Goal: Transaction & Acquisition: Subscribe to service/newsletter

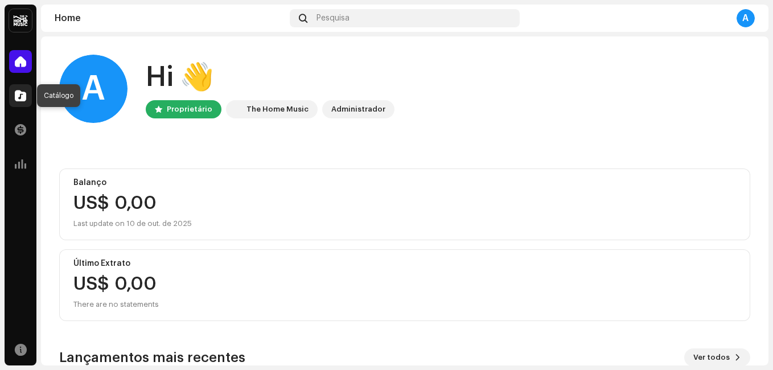
click at [23, 97] on span at bounding box center [20, 95] width 11 height 9
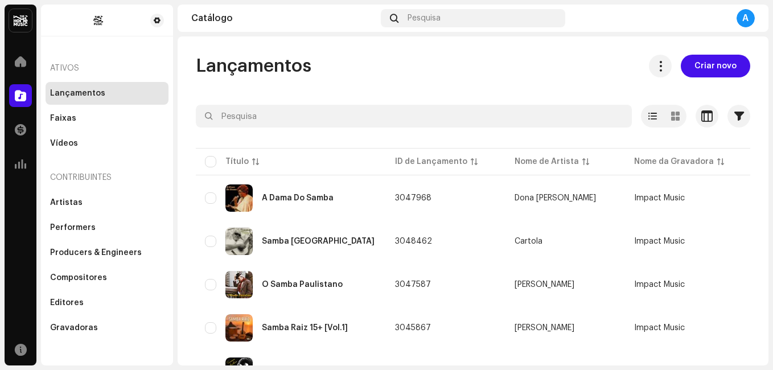
click at [187, 145] on div "Lançamentos Criar novo Selecionado 0 Opções Filtros Status de distribuição Nunc…" at bounding box center [473, 325] width 591 height 540
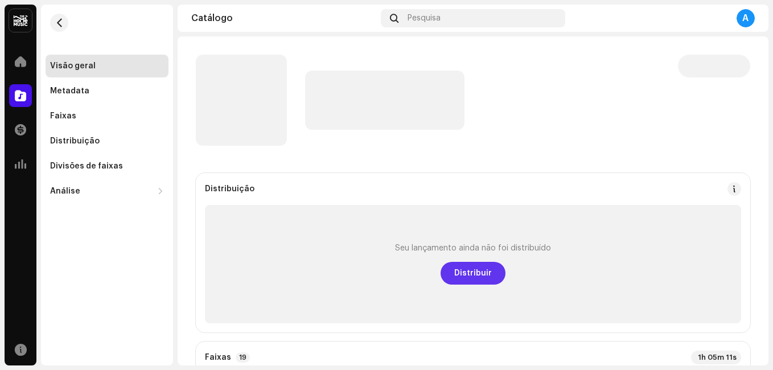
click at [470, 277] on span "Distribuir" at bounding box center [473, 273] width 38 height 23
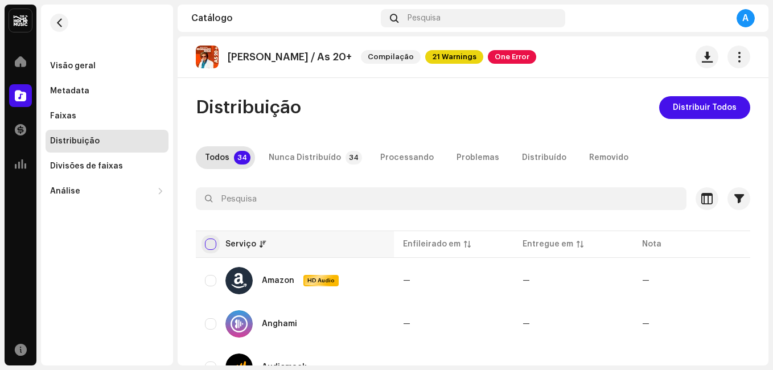
click at [206, 245] on input "checkbox" at bounding box center [210, 244] width 11 height 11
checkbox input "true"
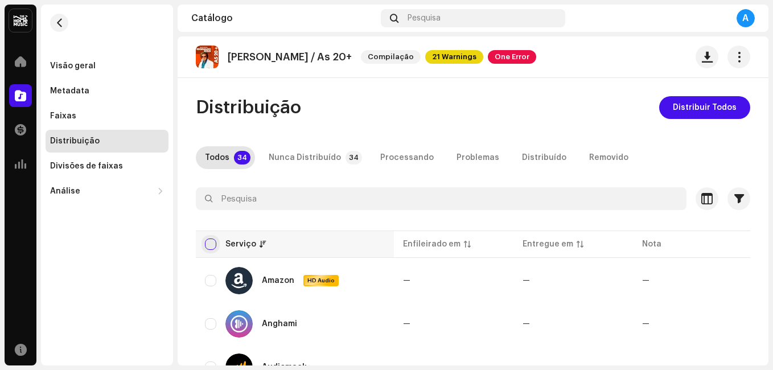
checkbox input "true"
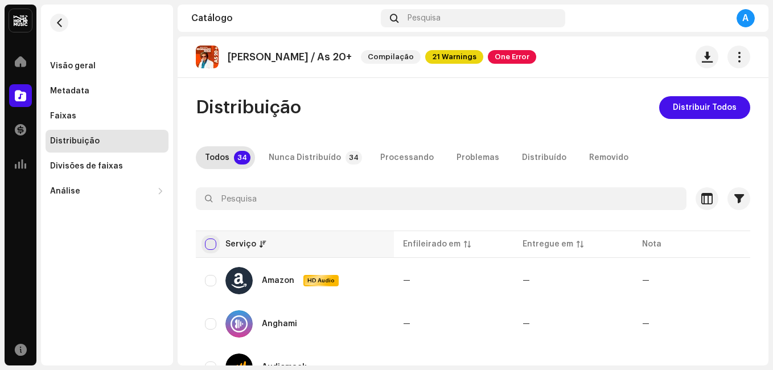
checkbox input "true"
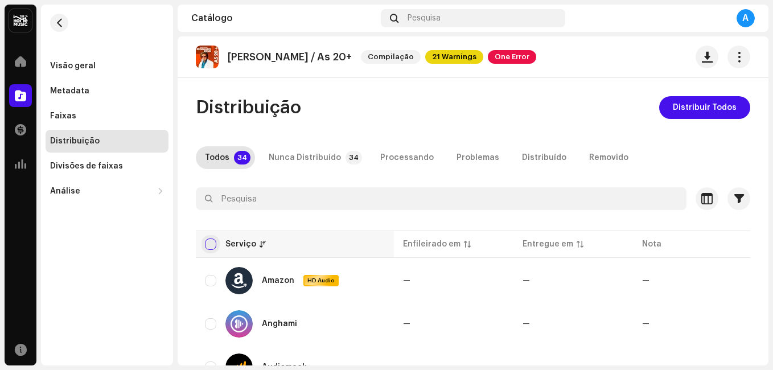
checkbox input "true"
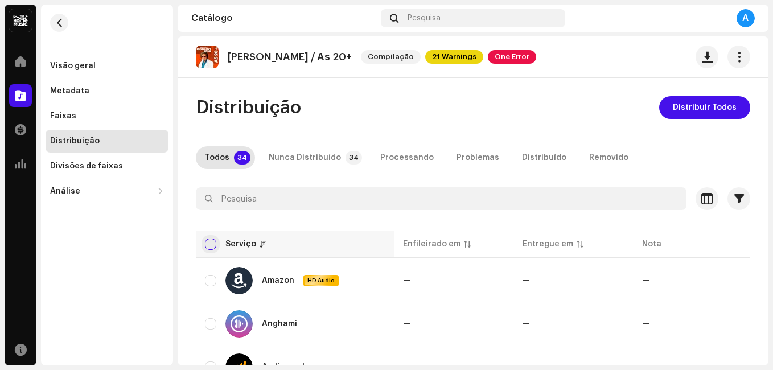
checkbox input "true"
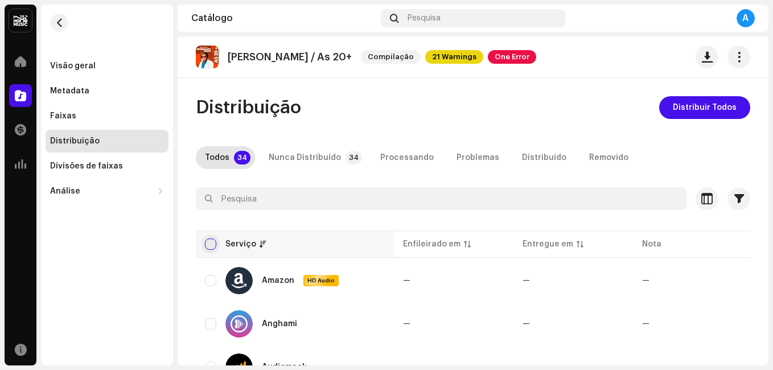
checkbox input "true"
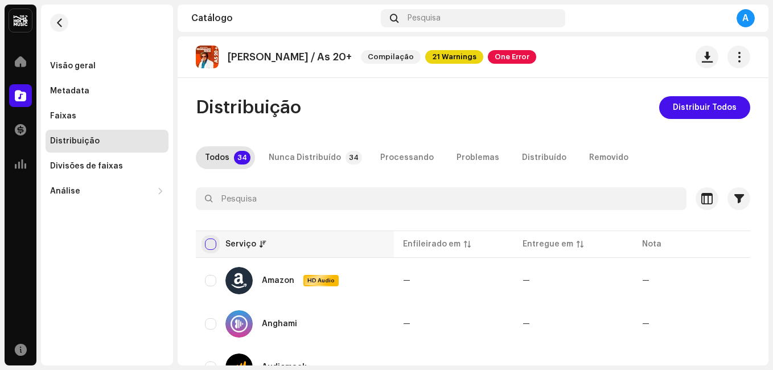
checkbox input "true"
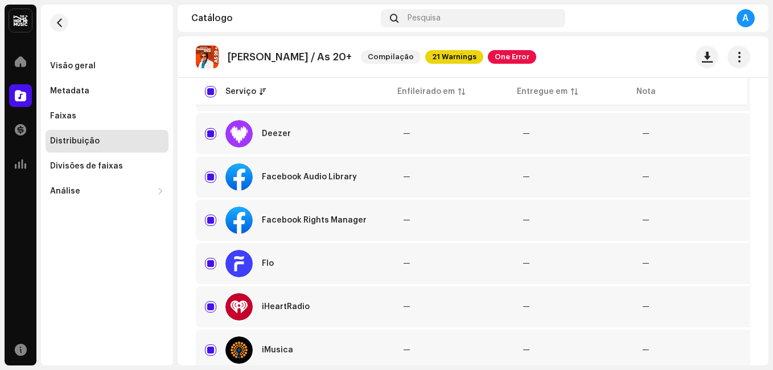
scroll to position [410, 0]
click at [216, 179] on input "Row Selected" at bounding box center [210, 176] width 11 height 11
checkbox input "false"
click at [208, 215] on input "Row Selected" at bounding box center [210, 219] width 11 height 11
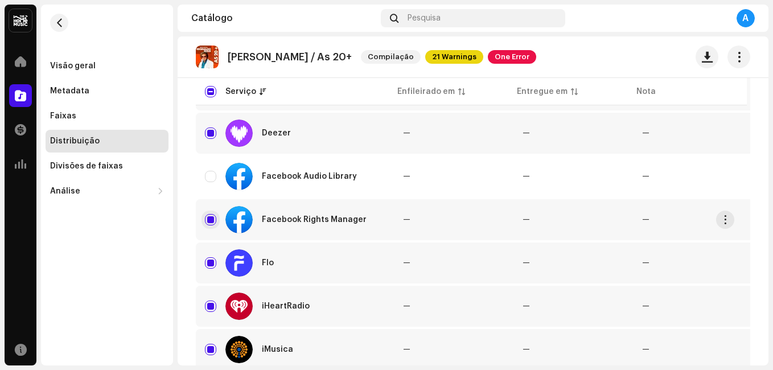
checkbox input "false"
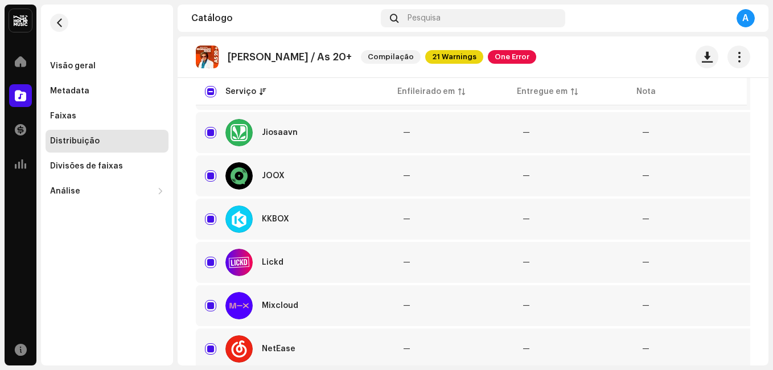
scroll to position [729, 0]
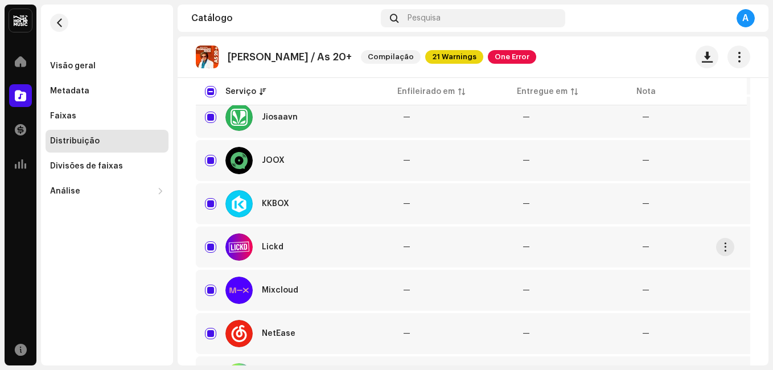
click at [204, 249] on td "Lickd" at bounding box center [295, 247] width 198 height 41
click at [209, 251] on input "Row Selected" at bounding box center [210, 246] width 11 height 11
checkbox input "false"
click at [192, 246] on div "Distribuição Distribuir Todos Todos 34 Nunca Distribuído 34 Processando Problem…" at bounding box center [473, 199] width 591 height 1665
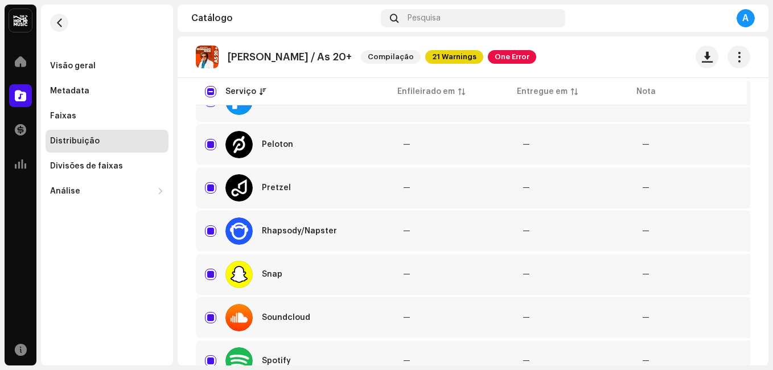
scroll to position [1070, 0]
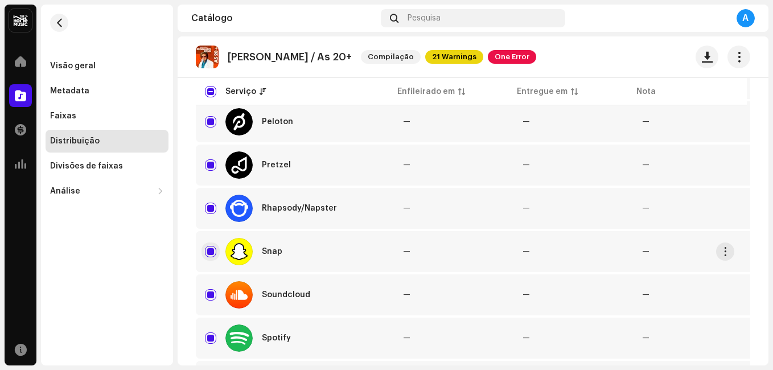
click at [206, 247] on input "Row Selected" at bounding box center [210, 251] width 11 height 11
checkbox input "false"
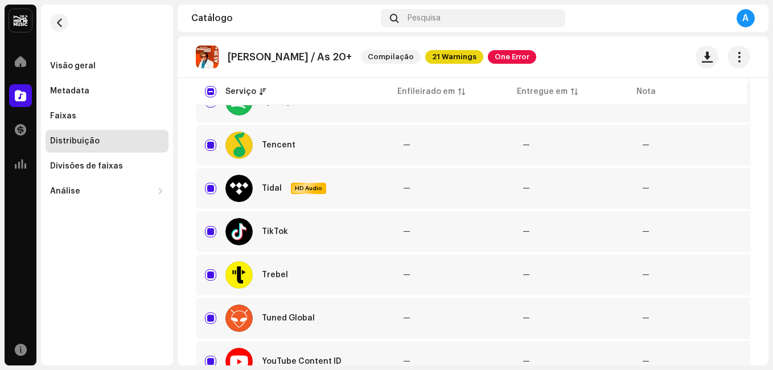
scroll to position [1321, 0]
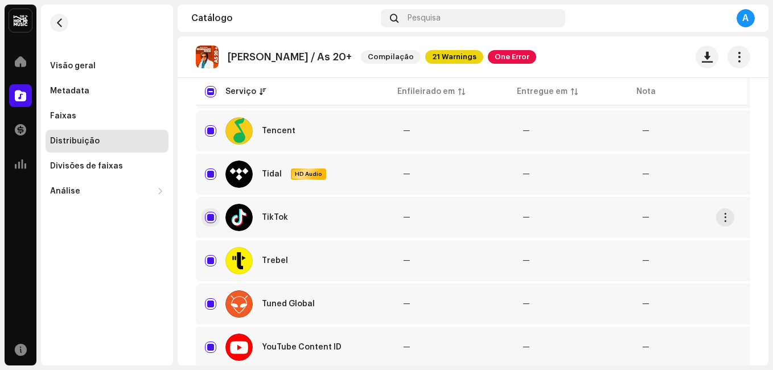
click at [214, 221] on input "Row Selected" at bounding box center [210, 217] width 11 height 11
checkbox input "false"
click at [208, 347] on input "Row Selected" at bounding box center [210, 347] width 11 height 11
checkbox input "false"
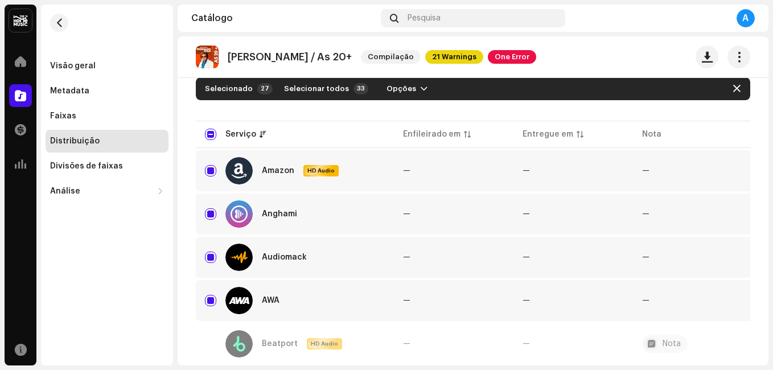
scroll to position [0, 0]
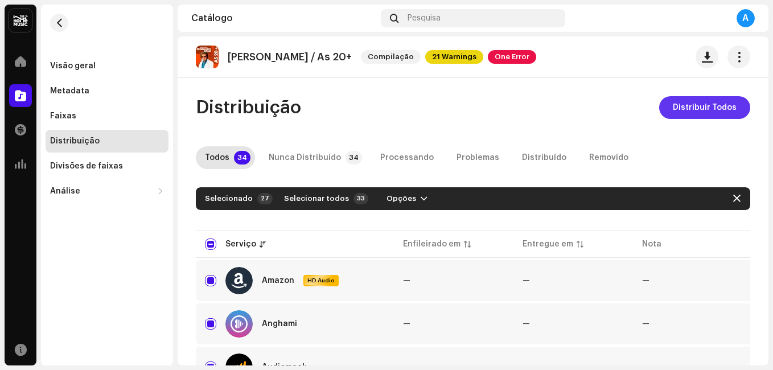
click at [689, 113] on span "Distribuir Todos" at bounding box center [705, 107] width 64 height 23
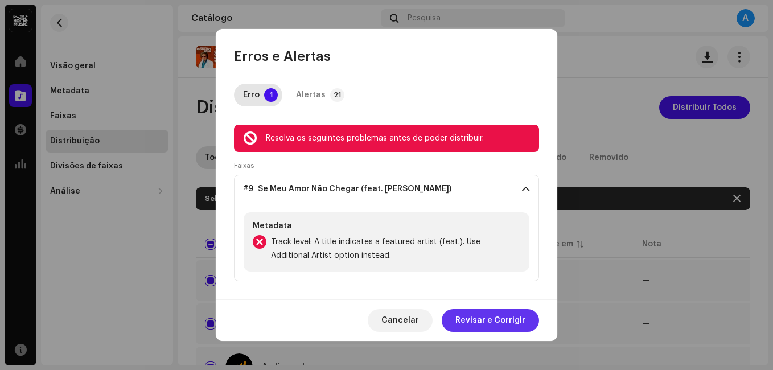
click at [484, 323] on span "Revisar e Corrigir" at bounding box center [490, 320] width 70 height 23
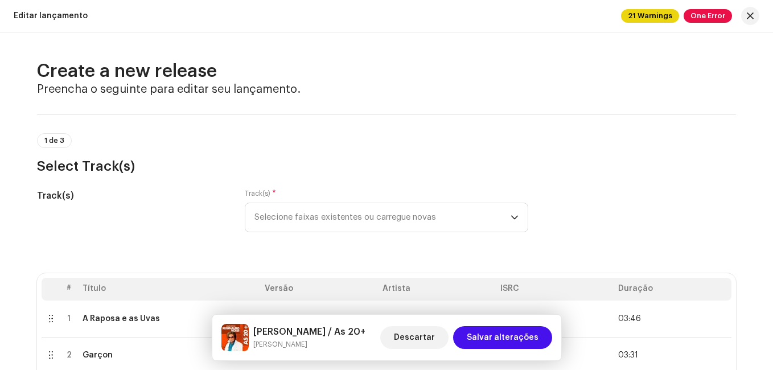
click at [183, 223] on div "Track(s)" at bounding box center [132, 217] width 190 height 57
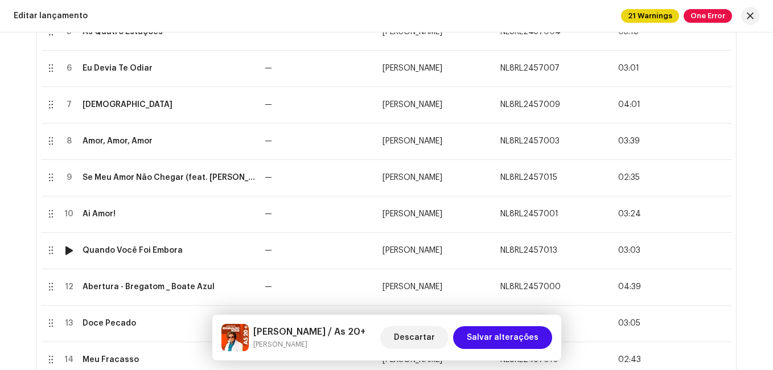
scroll to position [524, 0]
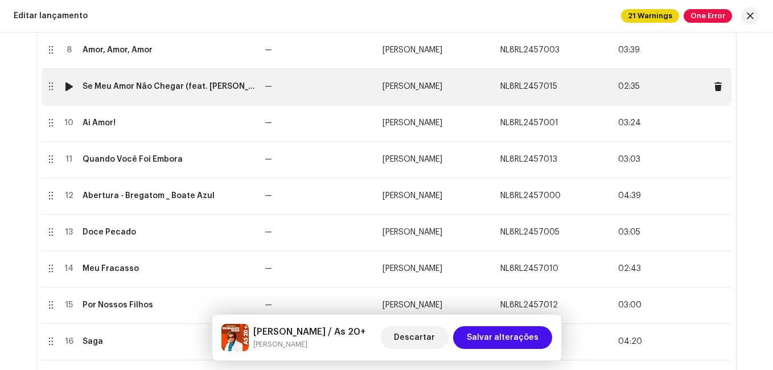
click at [200, 90] on div "Se Meu Amor Não Chegar (feat. [PERSON_NAME])" at bounding box center [169, 86] width 173 height 9
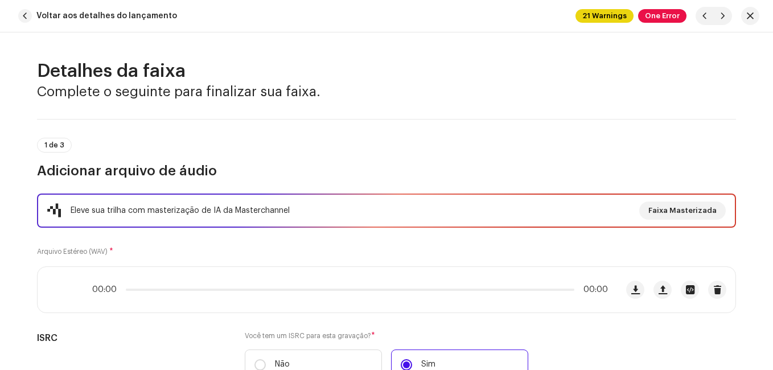
click at [340, 240] on div "Eleve sua trilha com masterização de IA da Masterchannel Faixa Masterizada Arqu…" at bounding box center [386, 347] width 699 height 307
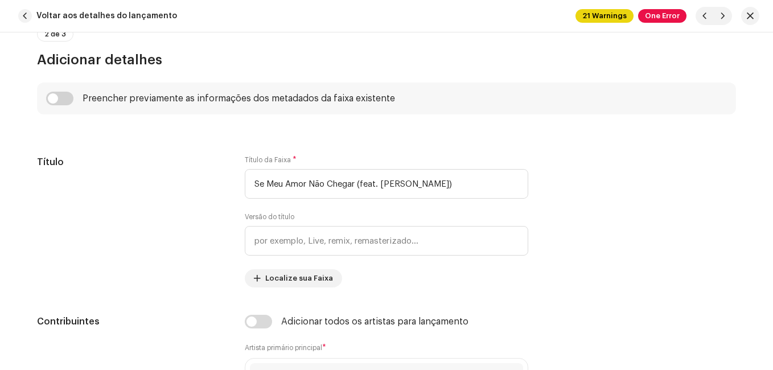
scroll to position [547, 0]
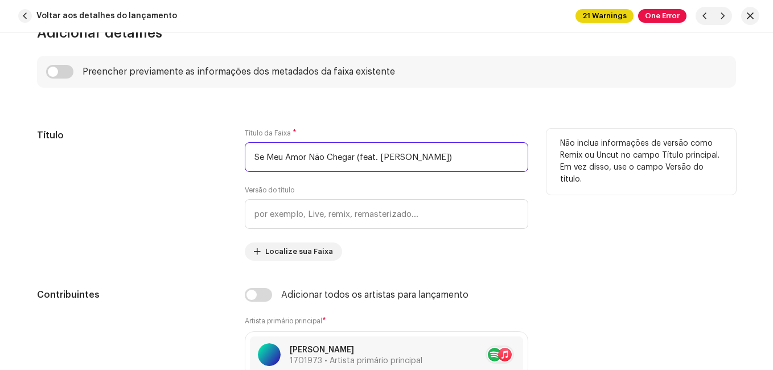
drag, startPoint x: 355, startPoint y: 157, endPoint x: 487, endPoint y: 164, distance: 131.7
click at [487, 164] on input "Se Meu Amor Não Chegar (feat. [PERSON_NAME])" at bounding box center [387, 157] width 284 height 30
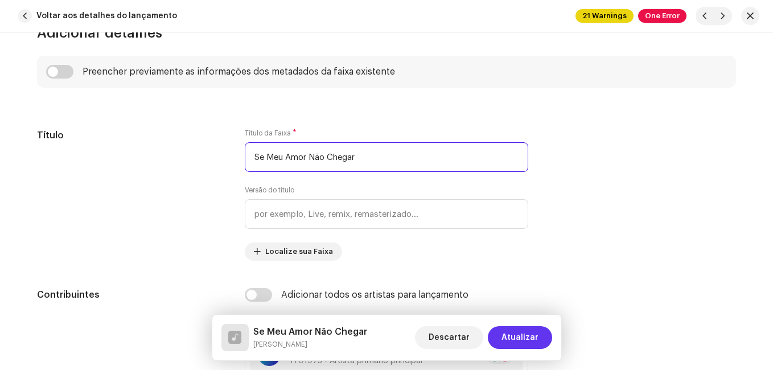
type input "Se Meu Amor Não Chegar"
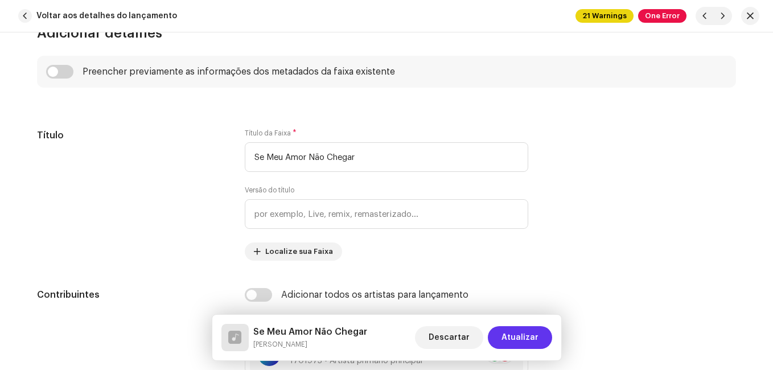
click at [523, 335] on span "Atualizar" at bounding box center [520, 337] width 37 height 23
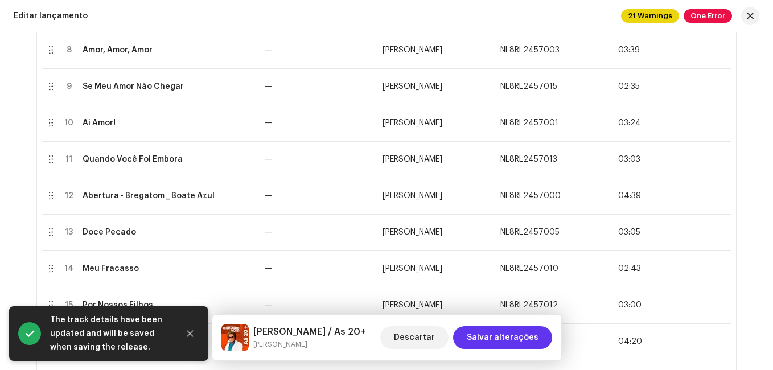
click at [499, 333] on span "Salvar alterações" at bounding box center [503, 337] width 72 height 23
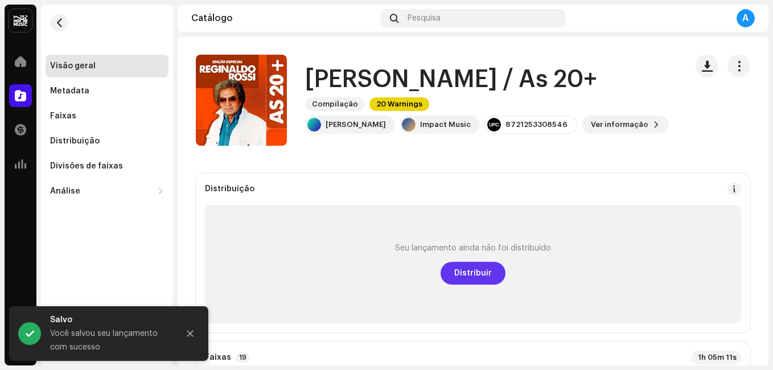
click at [486, 275] on span "Distribuir" at bounding box center [473, 273] width 38 height 23
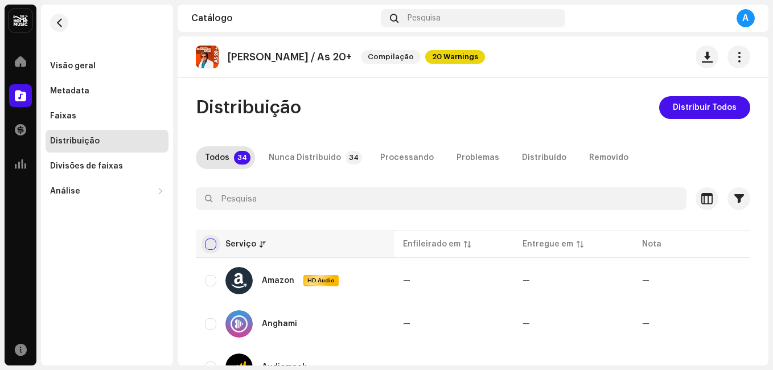
click at [209, 245] on input "checkbox" at bounding box center [210, 244] width 11 height 11
checkbox input "true"
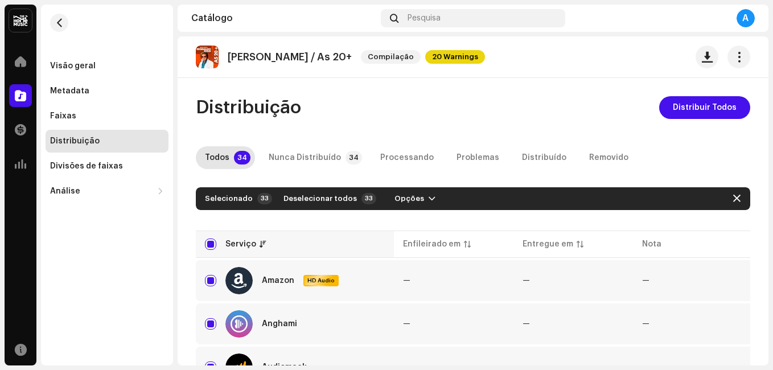
checkbox input "true"
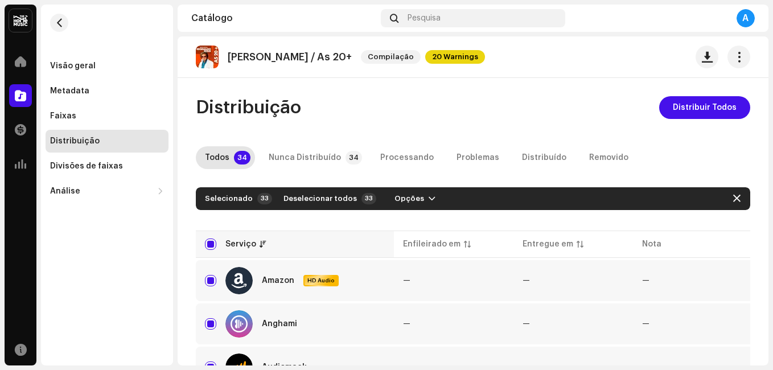
checkbox input "true"
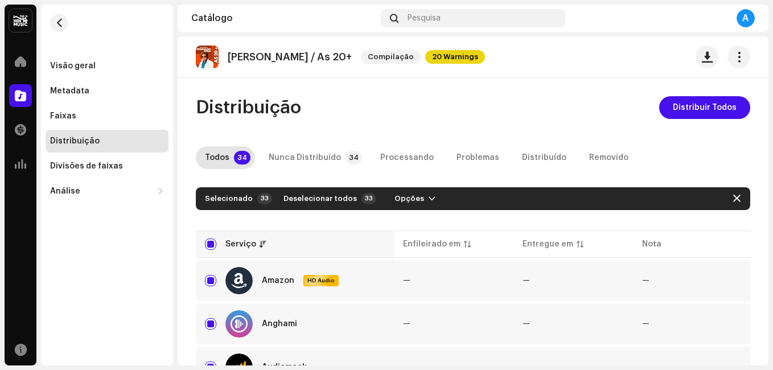
checkbox input "true"
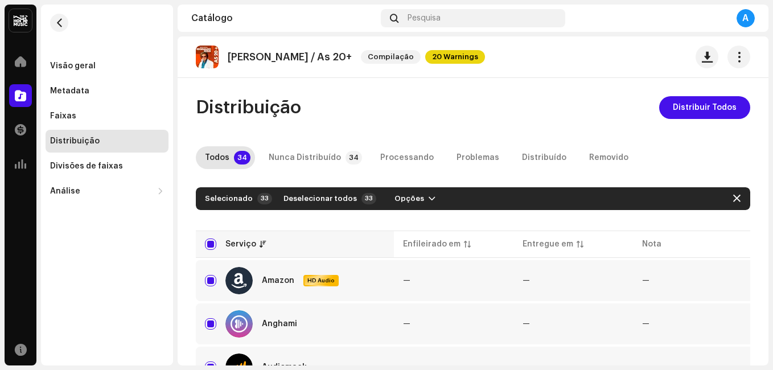
checkbox input "true"
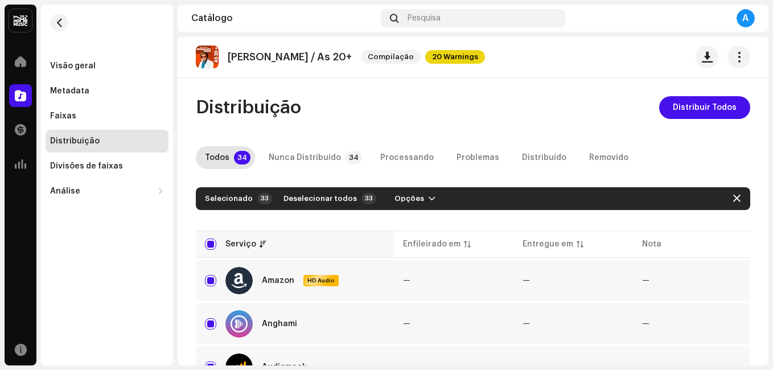
checkbox input "true"
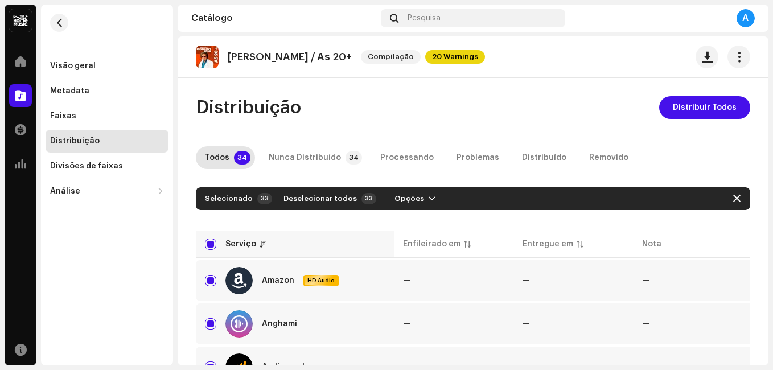
checkbox input "true"
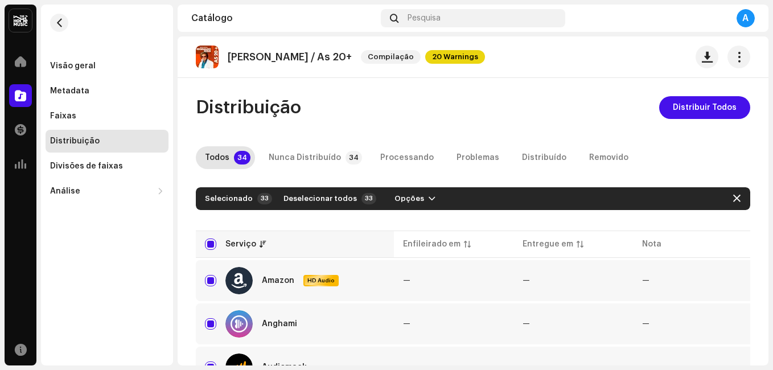
checkbox input "true"
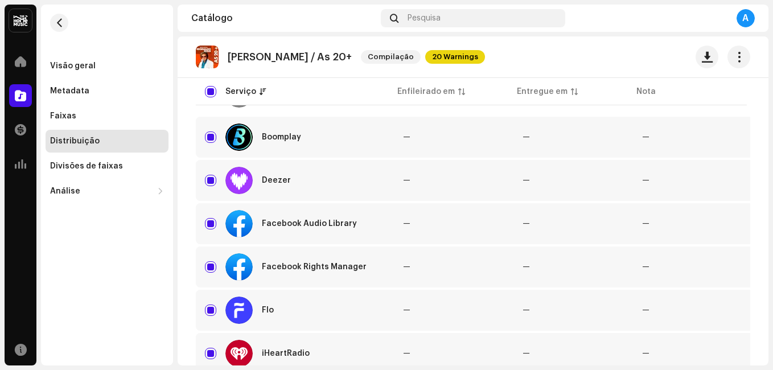
scroll to position [364, 0]
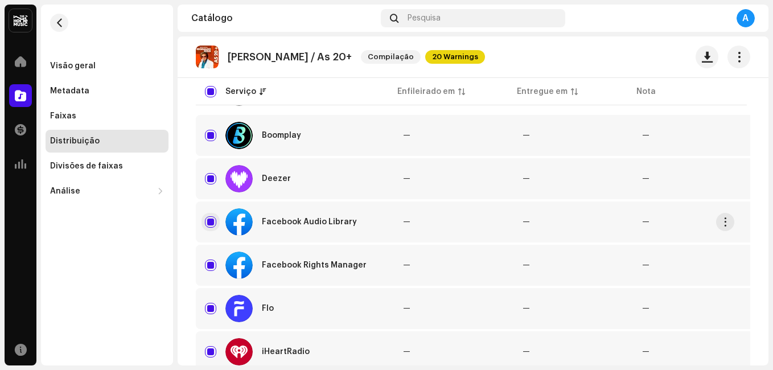
click at [213, 224] on input "Row Selected" at bounding box center [210, 221] width 11 height 11
checkbox input "false"
click at [210, 266] on input "Row Selected" at bounding box center [210, 265] width 11 height 11
checkbox input "false"
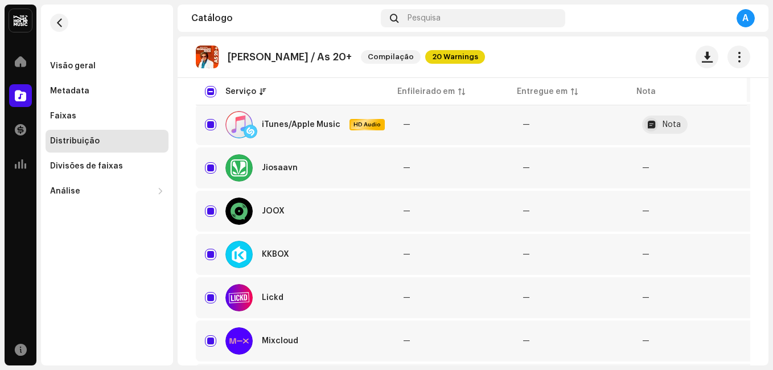
scroll to position [683, 0]
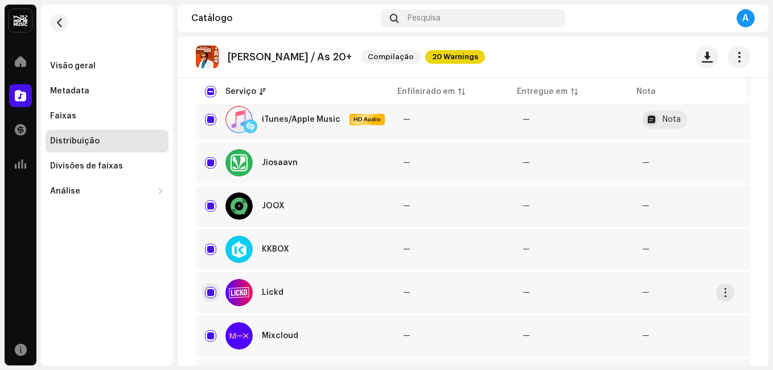
click at [208, 290] on input "Row Selected" at bounding box center [210, 292] width 11 height 11
checkbox input "false"
click at [181, 288] on div "Distribuição Distribuir Todos Todos 34 Nunca Distribuído 34 Processando Problem…" at bounding box center [473, 245] width 591 height 1665
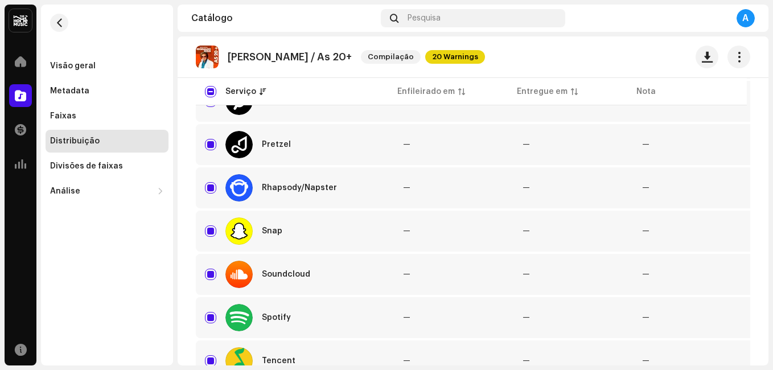
scroll to position [1093, 0]
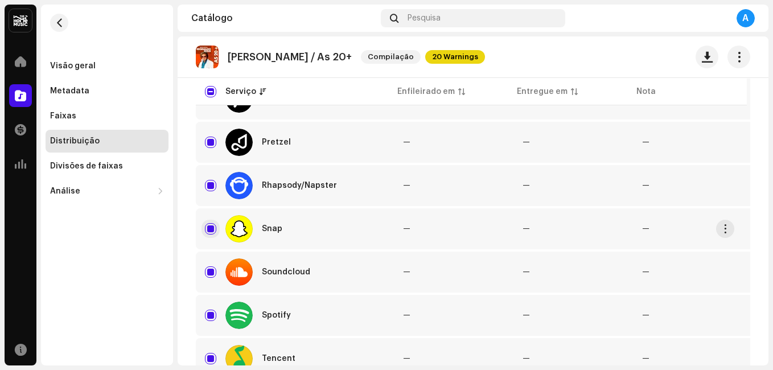
click at [212, 229] on input "Row Selected" at bounding box center [210, 228] width 11 height 11
checkbox input "false"
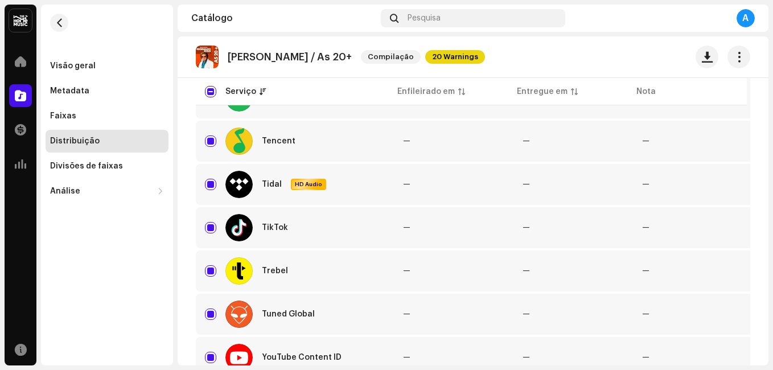
scroll to position [1366, 0]
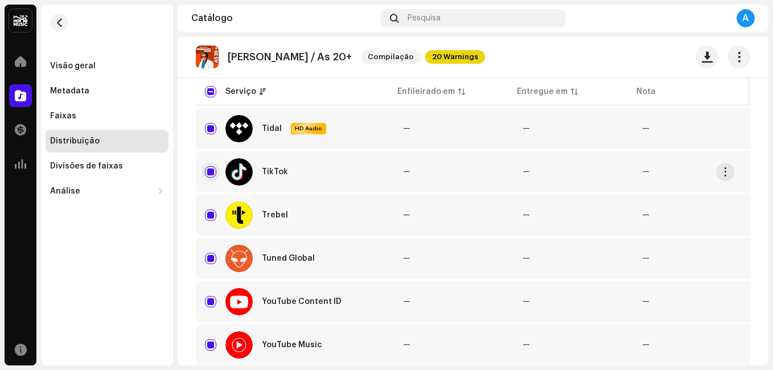
click at [210, 177] on input "Row Selected" at bounding box center [210, 171] width 11 height 11
checkbox input "false"
click at [212, 300] on input "Row Selected" at bounding box center [210, 301] width 11 height 11
checkbox input "false"
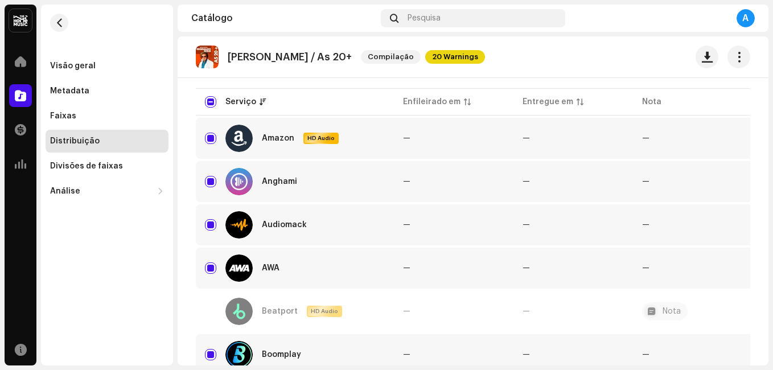
scroll to position [0, 0]
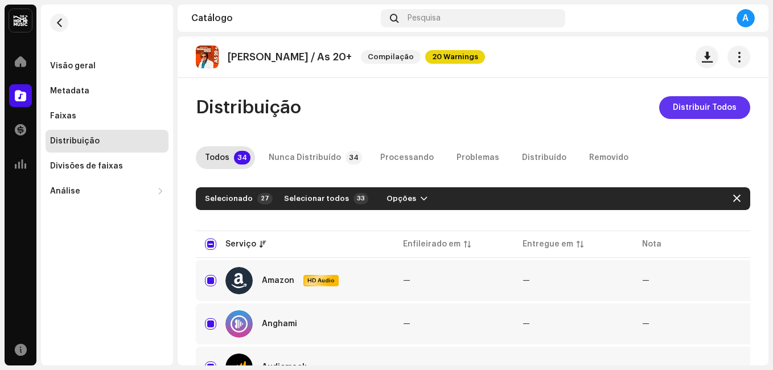
click at [688, 108] on span "Distribuir Todos" at bounding box center [705, 107] width 64 height 23
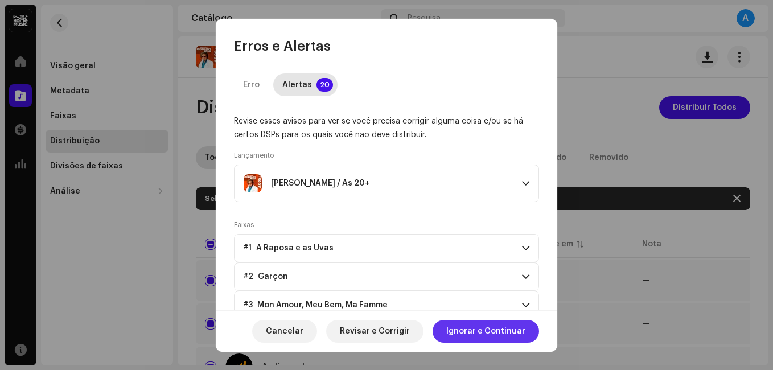
click at [470, 333] on span "Ignorar e Continuar" at bounding box center [485, 331] width 79 height 23
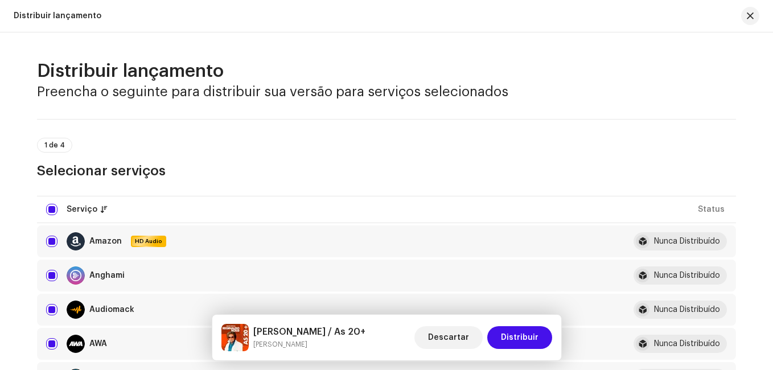
click at [0, 240] on html "[PERSON_NAME] Home Catálogo Transações Análise Recursos Visão geral Metadata Fa…" at bounding box center [386, 185] width 773 height 370
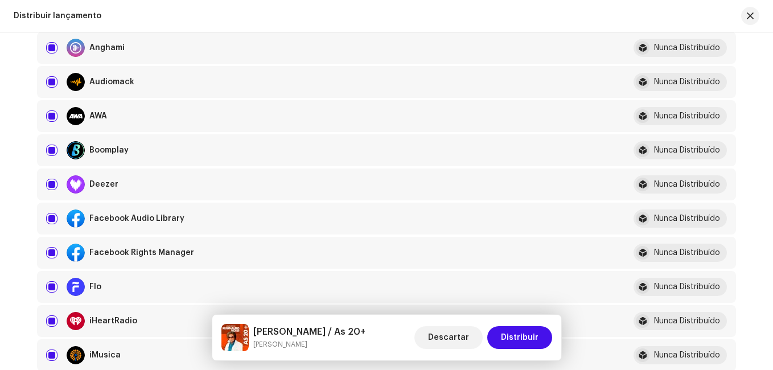
scroll to position [251, 0]
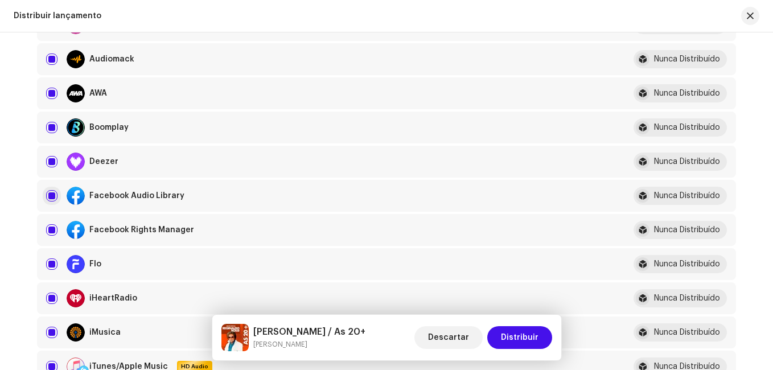
click at [46, 195] on input "checkbox" at bounding box center [51, 195] width 11 height 11
checkbox input "false"
click at [50, 226] on input "Row Selected" at bounding box center [51, 229] width 11 height 11
checkbox input "false"
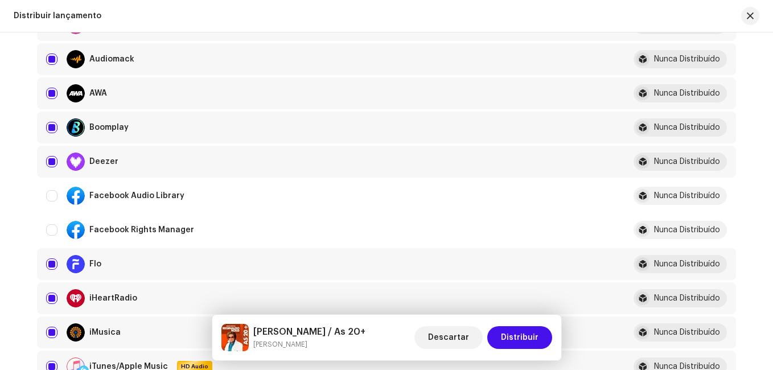
click at [15, 237] on div "Distribuir lançamento Preencha o seguinte para distribuir sua versão para servi…" at bounding box center [386, 201] width 773 height 338
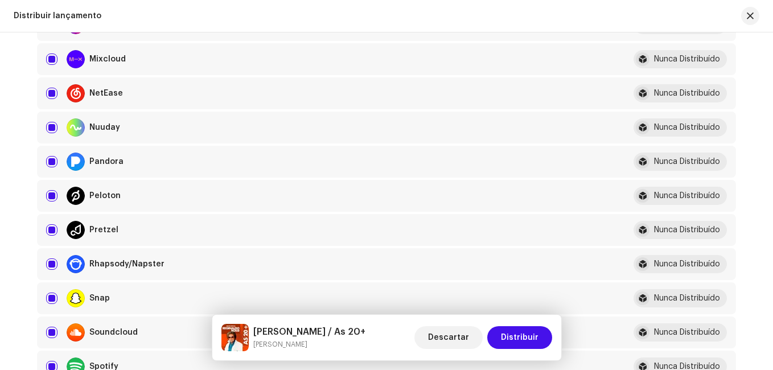
scroll to position [820, 0]
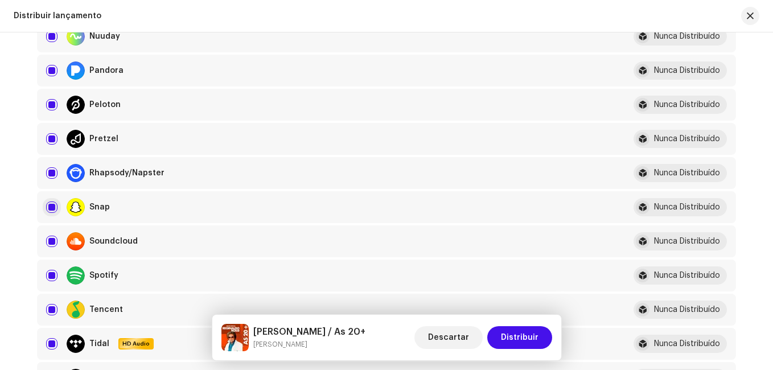
click at [52, 206] on input "Row Selected" at bounding box center [51, 207] width 11 height 11
checkbox input "false"
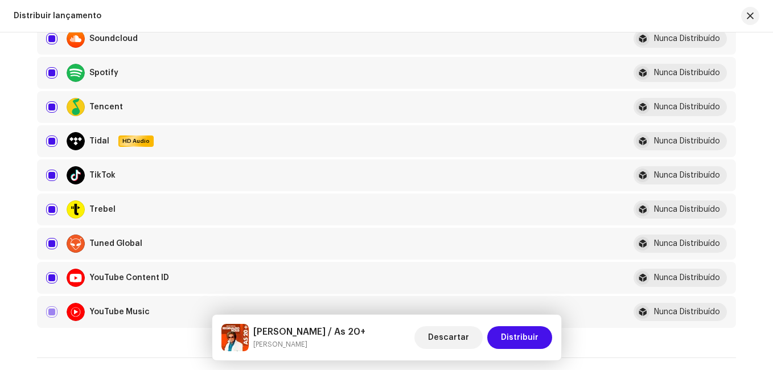
scroll to position [1025, 0]
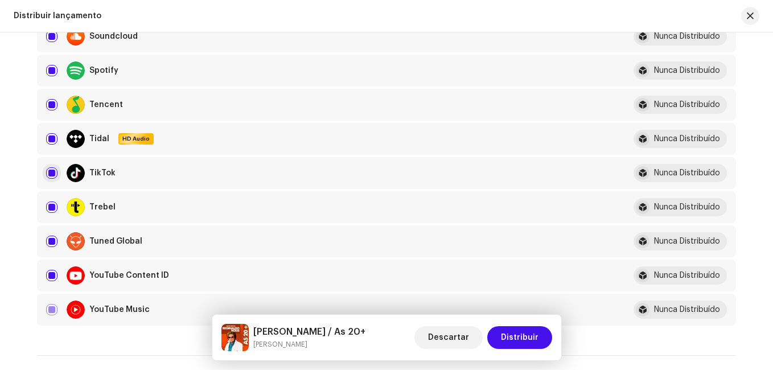
click at [52, 169] on input "Row Selected" at bounding box center [51, 172] width 11 height 11
checkbox input "false"
click at [47, 277] on input "Row Selected" at bounding box center [51, 275] width 11 height 11
checkbox input "false"
click at [533, 334] on span "Distribuir" at bounding box center [520, 337] width 38 height 23
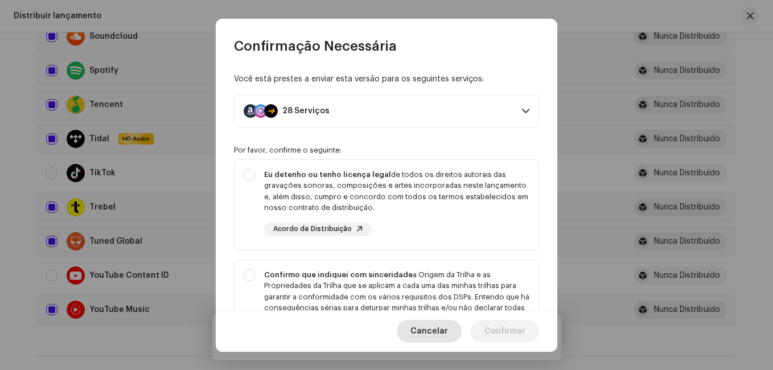
click at [422, 333] on span "Cancelar" at bounding box center [430, 331] width 38 height 23
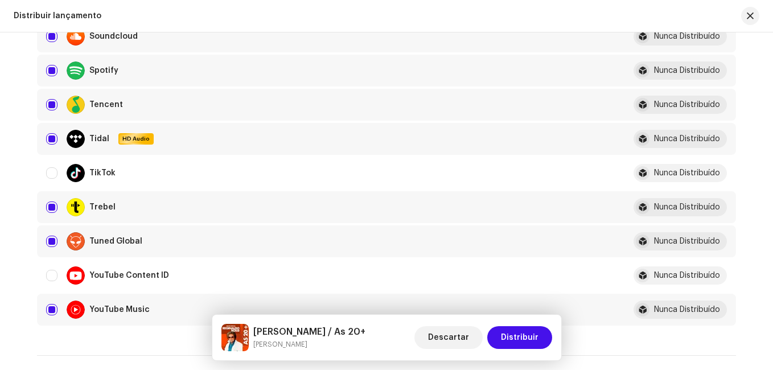
click at [0, 233] on html "[PERSON_NAME] Home Catálogo Transações Análise Recursos Visão geral Metadata Fa…" at bounding box center [386, 185] width 773 height 370
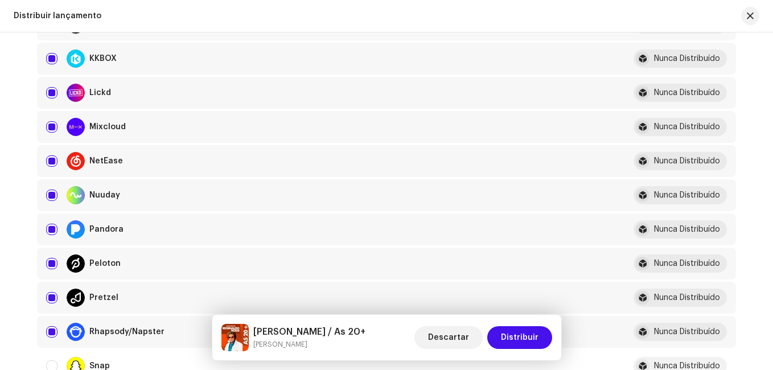
scroll to position [638, 0]
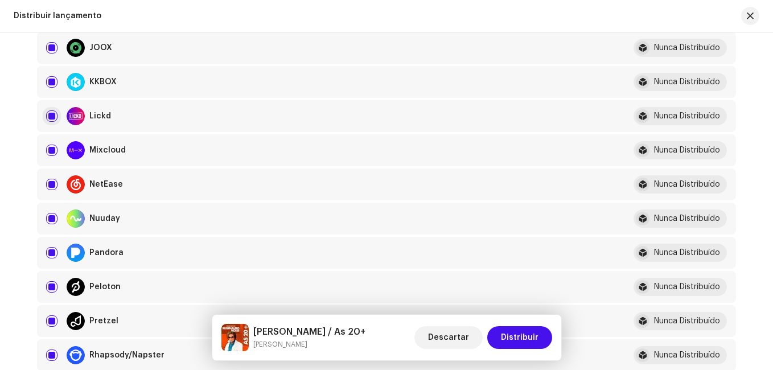
click at [48, 114] on input "Row Selected" at bounding box center [51, 115] width 11 height 11
checkbox input "false"
click at [532, 339] on span "Distribuir" at bounding box center [520, 337] width 38 height 23
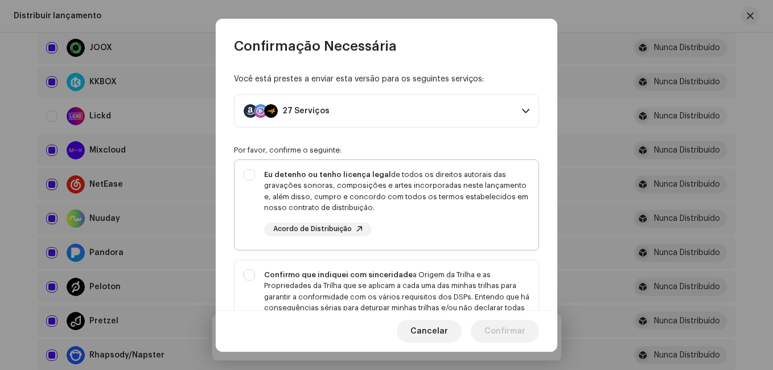
click at [384, 201] on div "Eu detenho ou tenho licença legal de todos os direitos autorais das gravações s…" at bounding box center [396, 191] width 265 height 44
checkbox input "true"
click at [338, 292] on div "Confirmo que indiquei com sinceridade a Origem da Trilha e as Propriedades da T…" at bounding box center [396, 297] width 265 height 56
checkbox input "true"
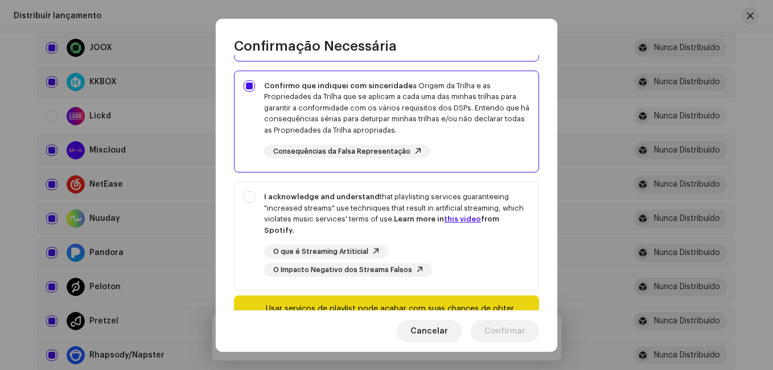
scroll to position [247, 0]
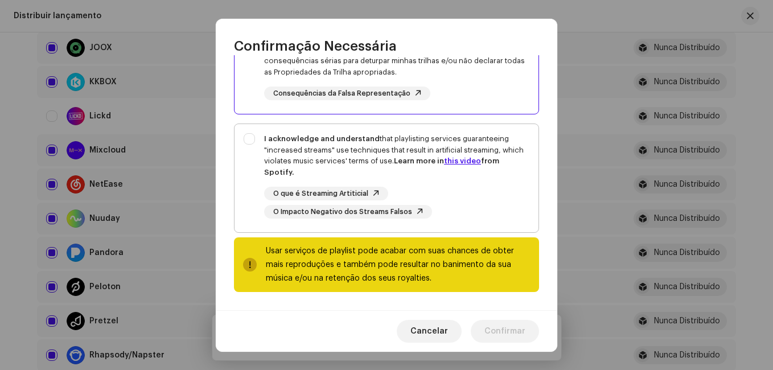
click at [350, 142] on strong "I acknowledge and understand" at bounding box center [322, 138] width 116 height 7
checkbox input "true"
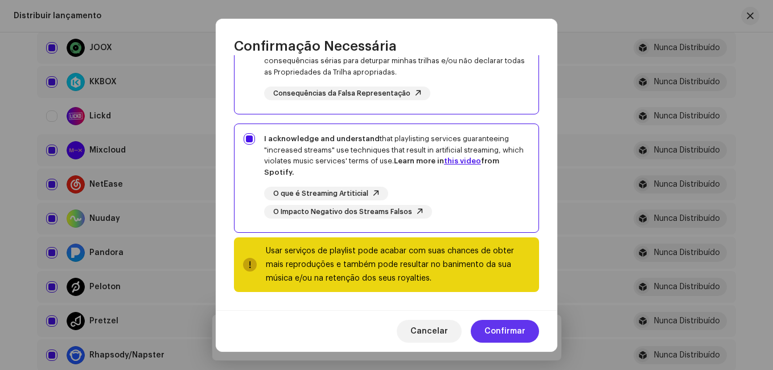
click at [500, 326] on span "Confirmar" at bounding box center [505, 331] width 41 height 23
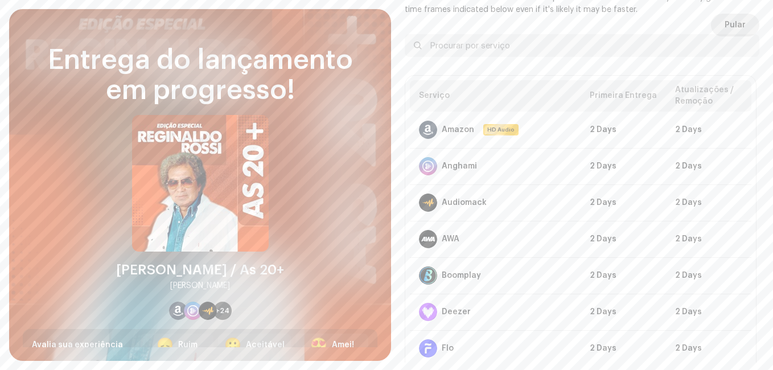
click at [729, 27] on span "Pular" at bounding box center [735, 25] width 21 height 23
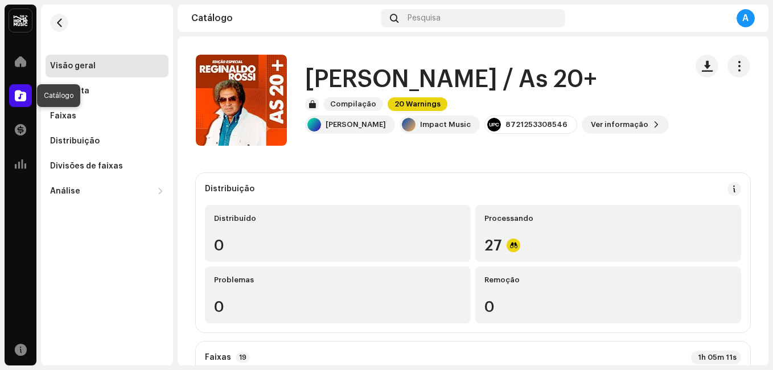
click at [18, 93] on span at bounding box center [20, 95] width 11 height 9
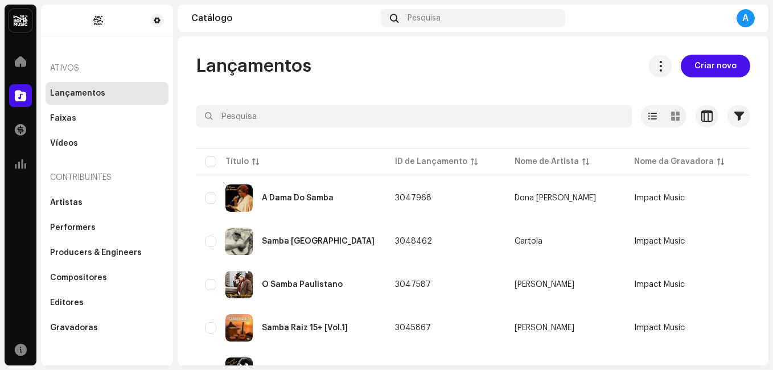
click at [183, 186] on div "Lançamentos Criar novo Selecionado 0 Opções Filtros Status de distribuição Nunc…" at bounding box center [473, 325] width 591 height 540
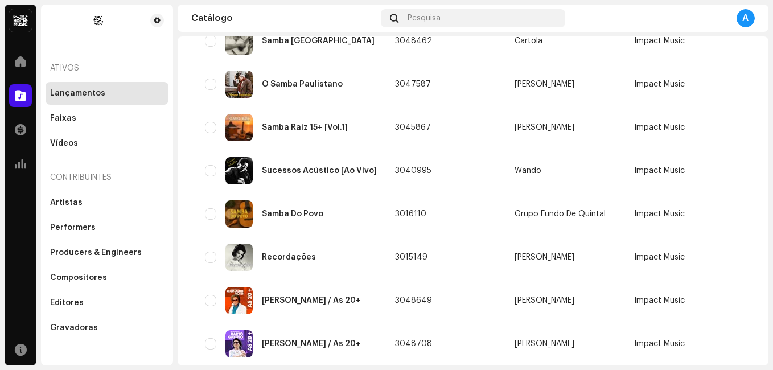
scroll to position [236, 0]
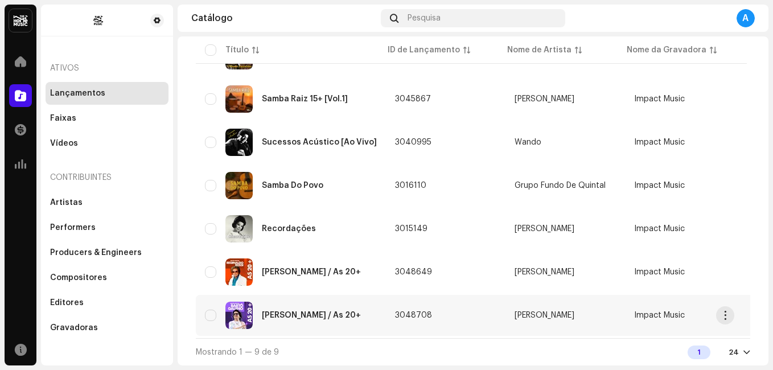
click at [294, 315] on div "[PERSON_NAME] / As 20+" at bounding box center [291, 315] width 172 height 27
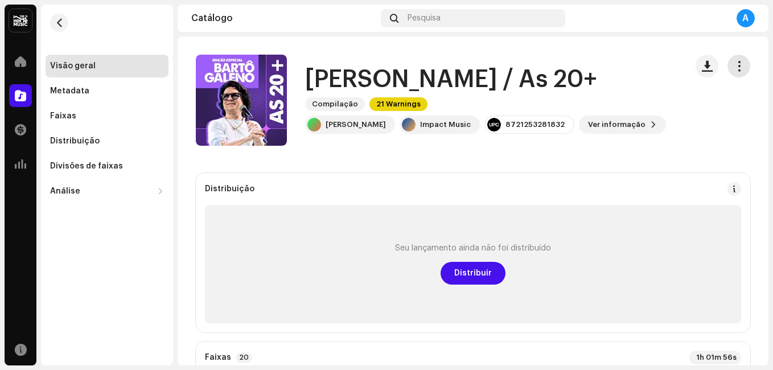
click at [731, 72] on button "button" at bounding box center [739, 66] width 23 height 23
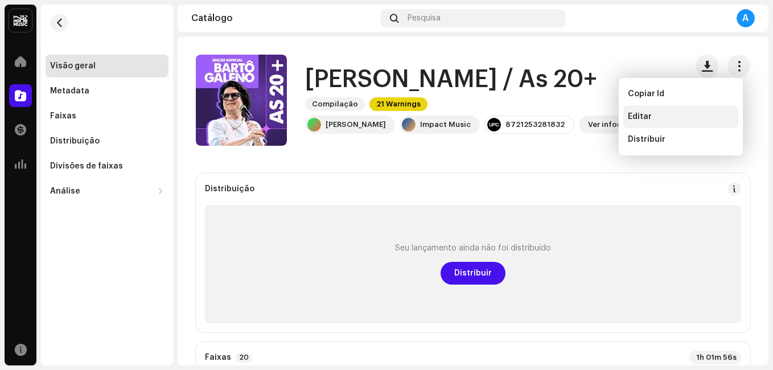
click at [688, 122] on div "Editar" at bounding box center [680, 116] width 115 height 23
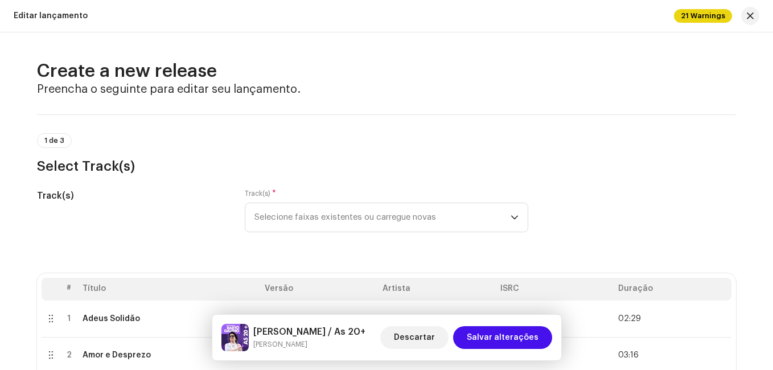
click at [179, 208] on div "Track(s)" at bounding box center [132, 217] width 190 height 57
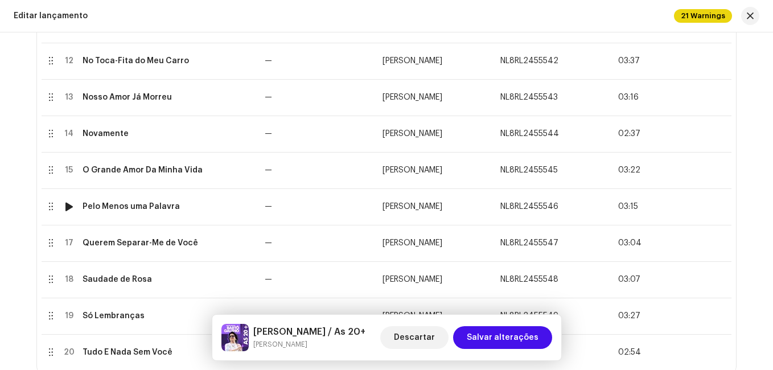
scroll to position [660, 0]
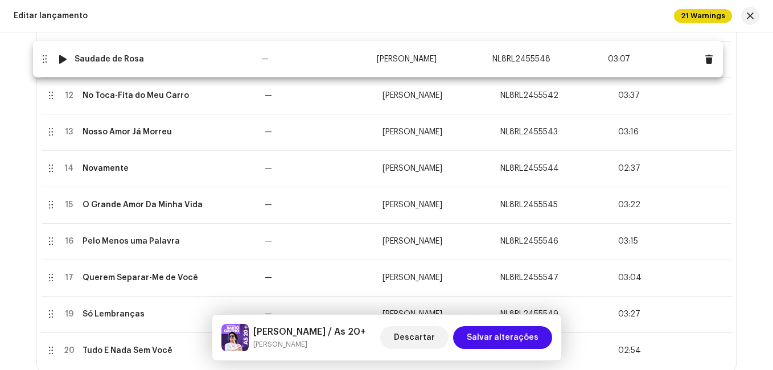
drag, startPoint x: 47, startPoint y: 280, endPoint x: 42, endPoint y: 61, distance: 219.3
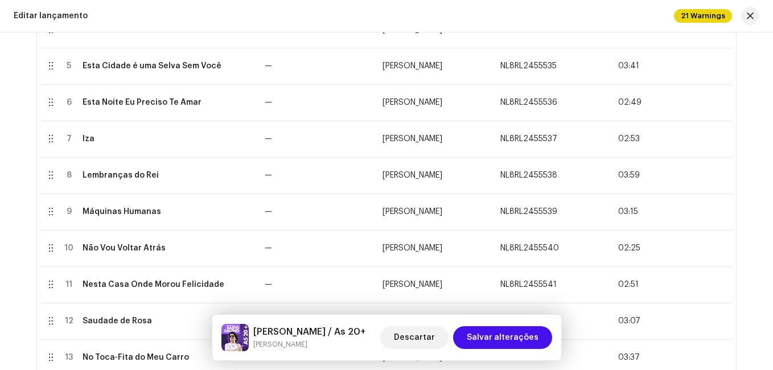
scroll to position [383, 0]
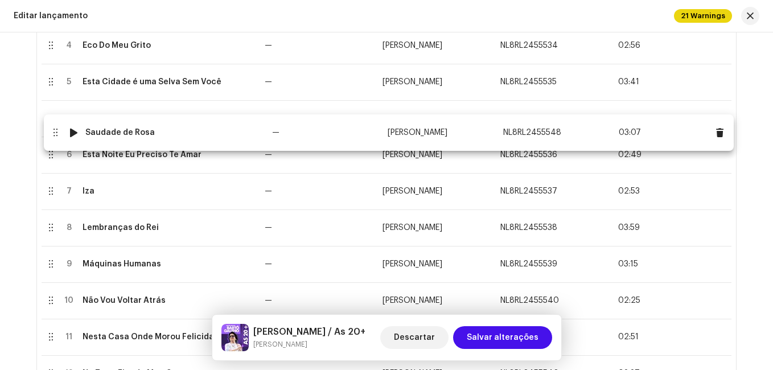
drag, startPoint x: 50, startPoint y: 338, endPoint x: 54, endPoint y: 132, distance: 206.2
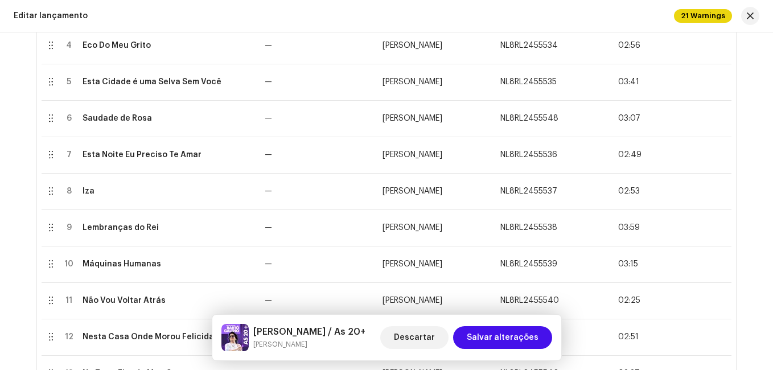
click at [0, 255] on html "[PERSON_NAME] Home Catálogo Transações Análise Recursos Ativos Lançamentos Faix…" at bounding box center [386, 185] width 773 height 370
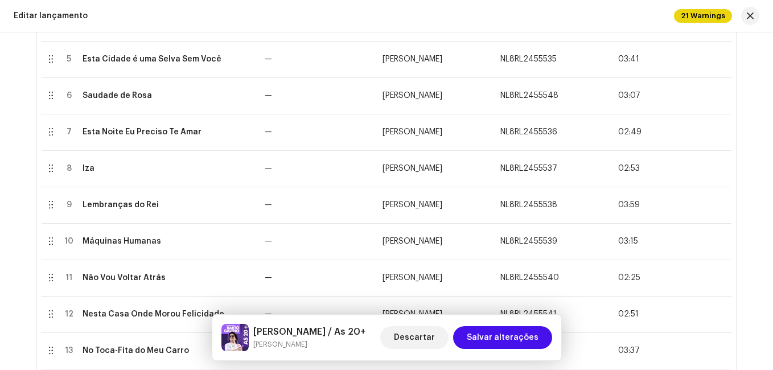
scroll to position [496, 0]
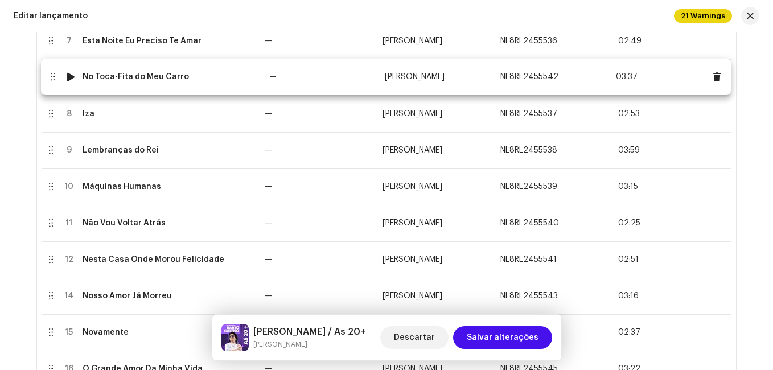
drag, startPoint x: 50, startPoint y: 261, endPoint x: 51, endPoint y: 79, distance: 182.8
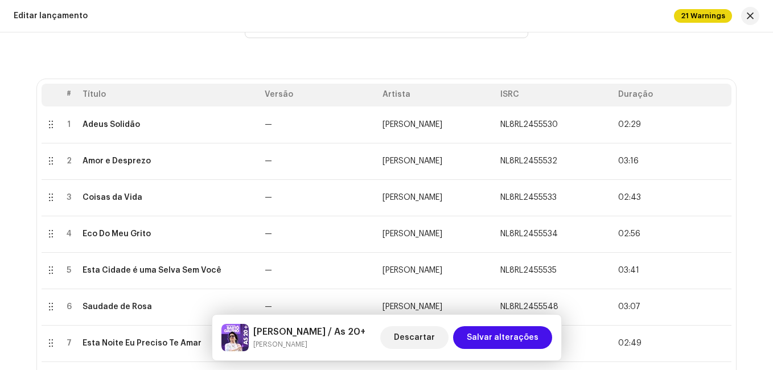
scroll to position [210, 0]
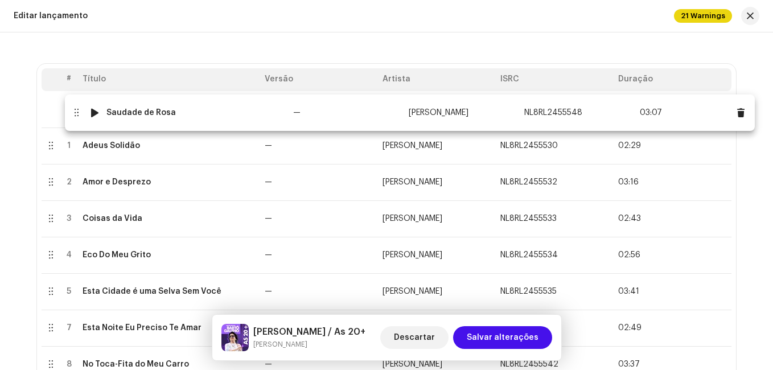
drag, startPoint x: 50, startPoint y: 292, endPoint x: 75, endPoint y: 113, distance: 180.6
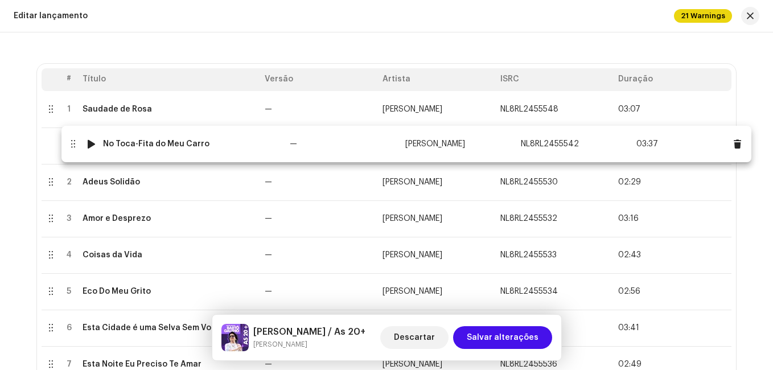
drag, startPoint x: 50, startPoint y: 362, endPoint x: 72, endPoint y: 142, distance: 221.5
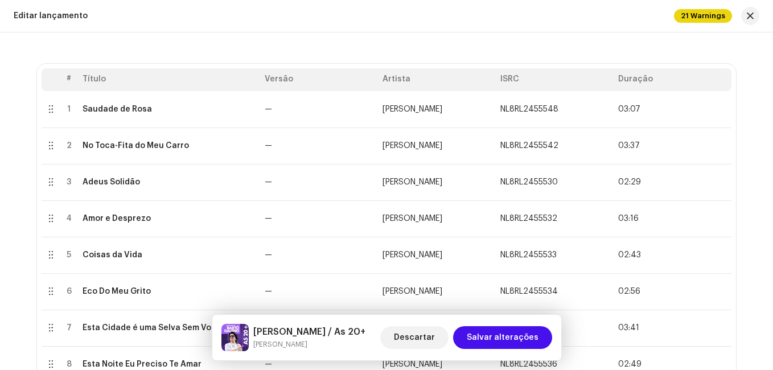
click at [0, 301] on html "[PERSON_NAME] Home Catálogo Transações Análise Recursos Ativos Lançamentos Faix…" at bounding box center [386, 185] width 773 height 370
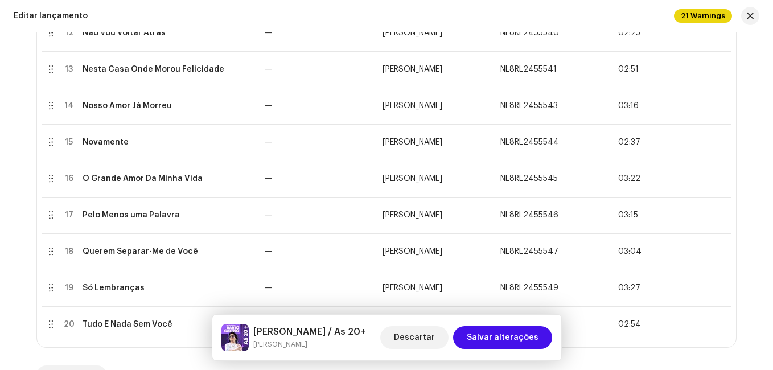
scroll to position [688, 0]
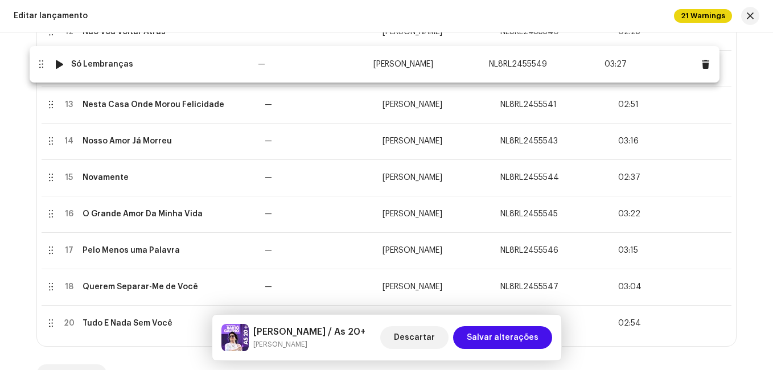
drag, startPoint x: 46, startPoint y: 288, endPoint x: 36, endPoint y: 56, distance: 231.9
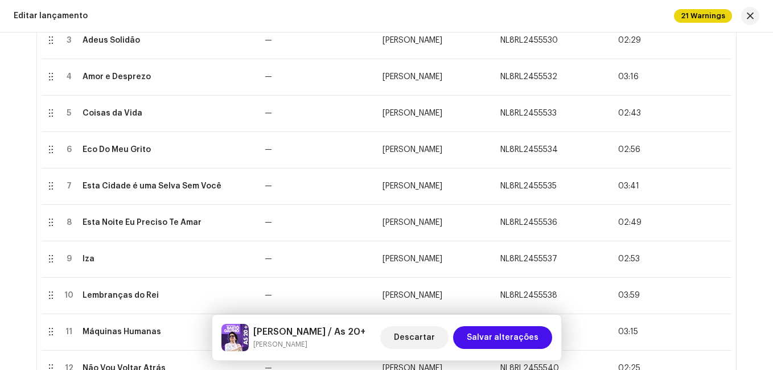
scroll to position [341, 0]
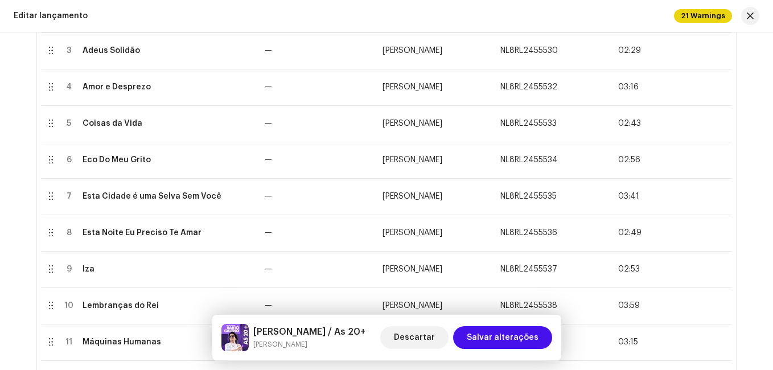
click at [5, 311] on div "Create a new release Preencha o seguinte para editar seu lançamento. 1 de 3 Sel…" at bounding box center [386, 201] width 773 height 338
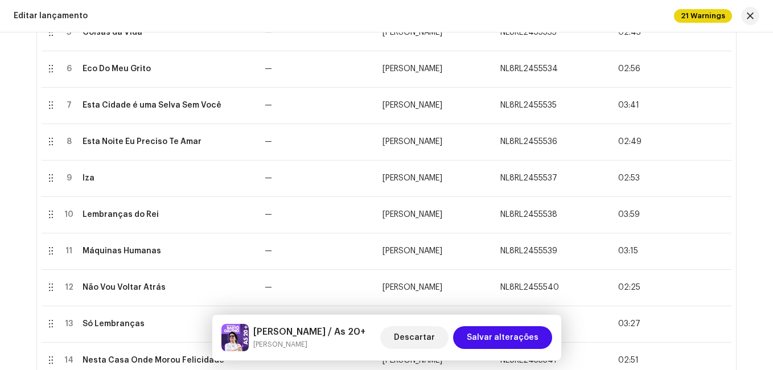
scroll to position [455, 0]
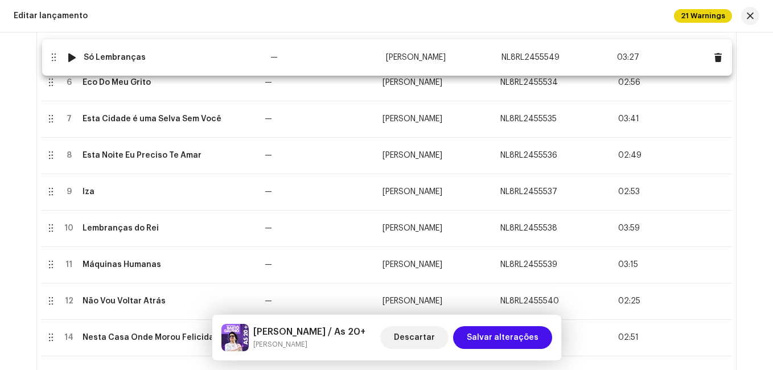
drag, startPoint x: 51, startPoint y: 302, endPoint x: 54, endPoint y: 58, distance: 244.3
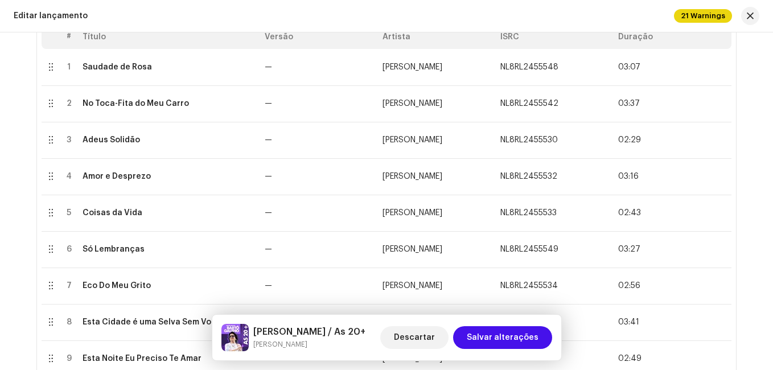
scroll to position [231, 0]
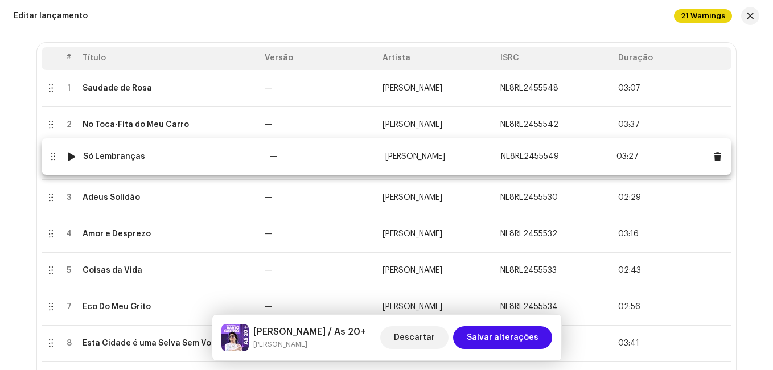
drag, startPoint x: 47, startPoint y: 272, endPoint x: 50, endPoint y: 158, distance: 113.9
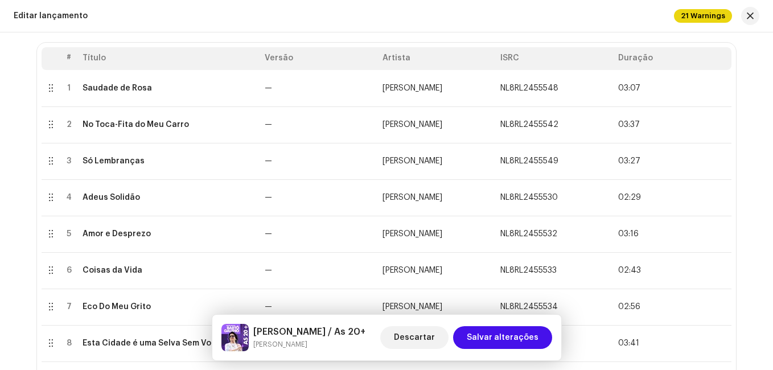
click at [0, 280] on html "[PERSON_NAME] Home Catálogo Transações Análise Recursos Ativos Lançamentos Faix…" at bounding box center [386, 185] width 773 height 370
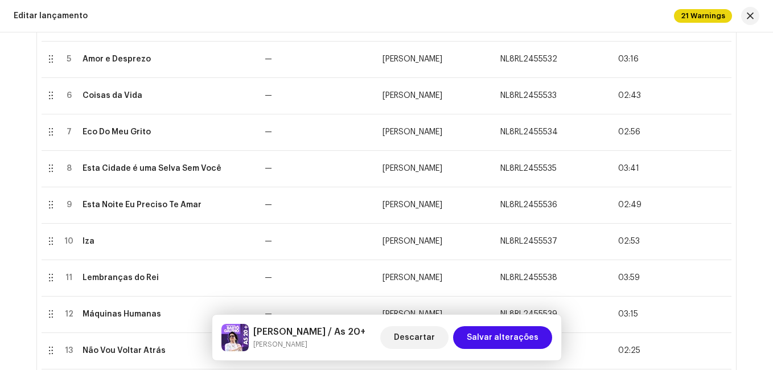
scroll to position [458, 0]
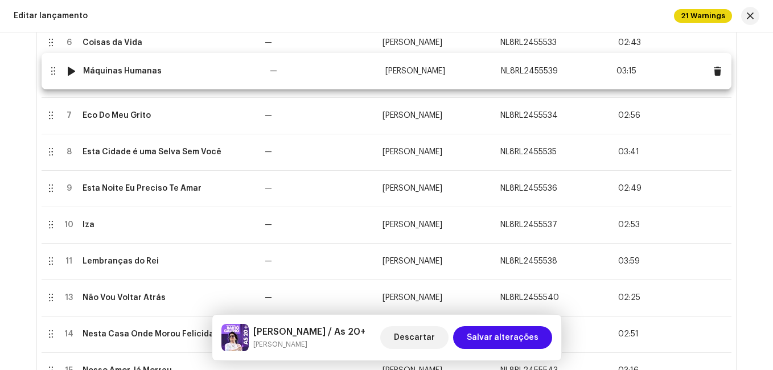
drag, startPoint x: 48, startPoint y: 262, endPoint x: 50, endPoint y: 72, distance: 190.2
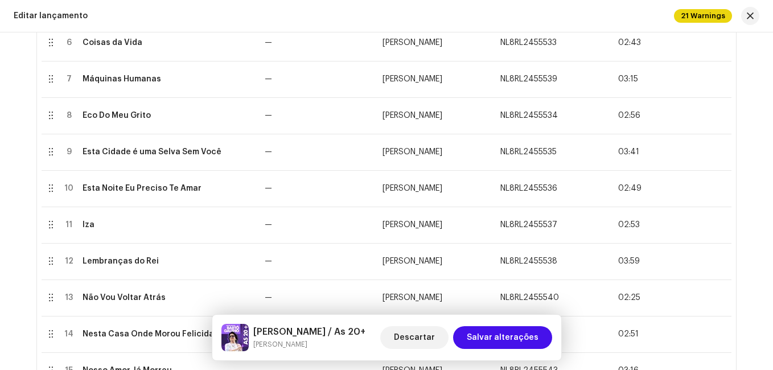
click at [0, 136] on html "[PERSON_NAME] Home Catálogo Transações Análise Recursos Ativos Lançamentos Faix…" at bounding box center [386, 185] width 773 height 370
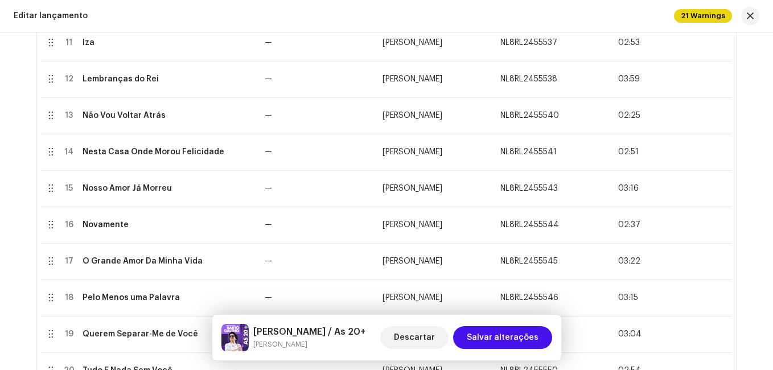
scroll to position [663, 0]
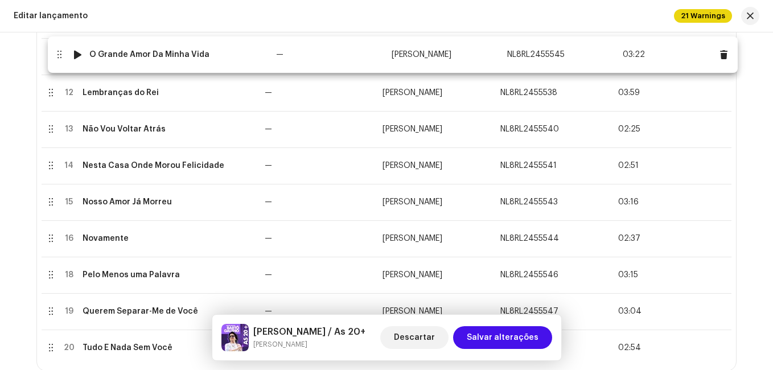
drag, startPoint x: 44, startPoint y: 195, endPoint x: 53, endPoint y: 50, distance: 145.4
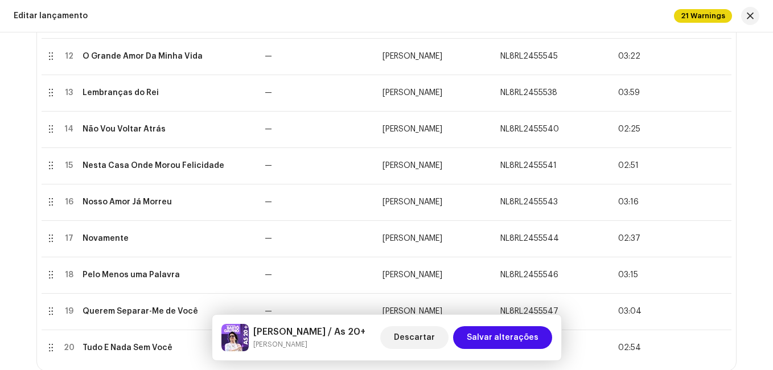
click at [3, 83] on div "Create a new release Preencha o seguinte para editar seu lançamento. 1 de 3 Sel…" at bounding box center [386, 201] width 773 height 338
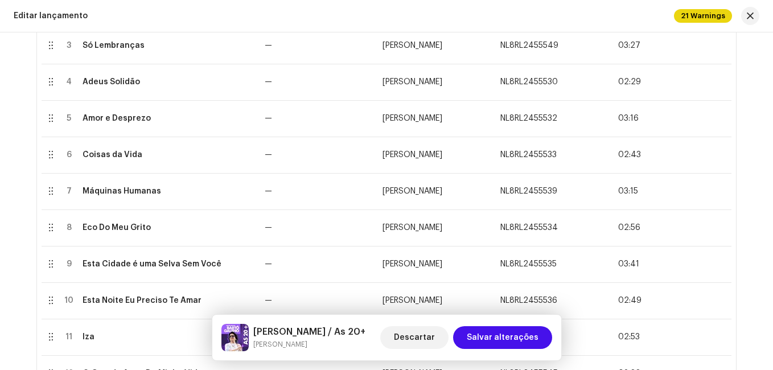
scroll to position [344, 0]
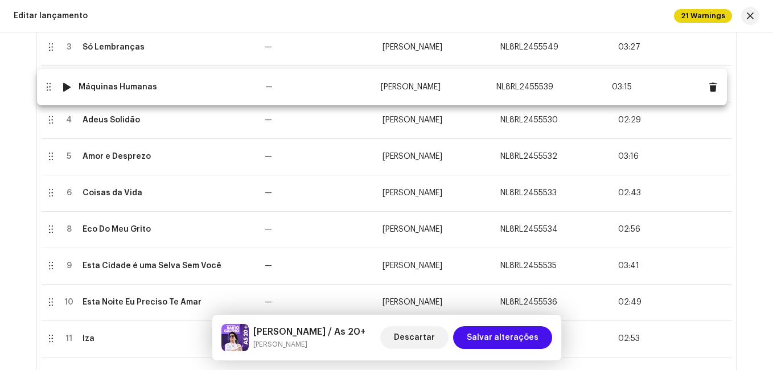
drag, startPoint x: 46, startPoint y: 202, endPoint x: 44, endPoint y: 95, distance: 106.5
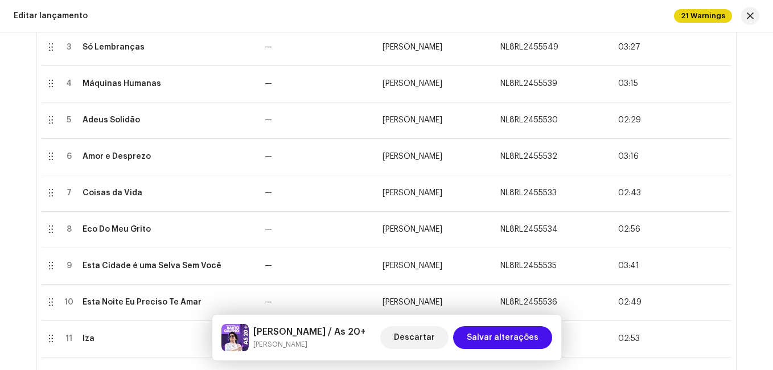
click at [0, 235] on html "[PERSON_NAME] Home Catálogo Transações Análise Recursos Ativos Lançamentos Faix…" at bounding box center [386, 185] width 773 height 370
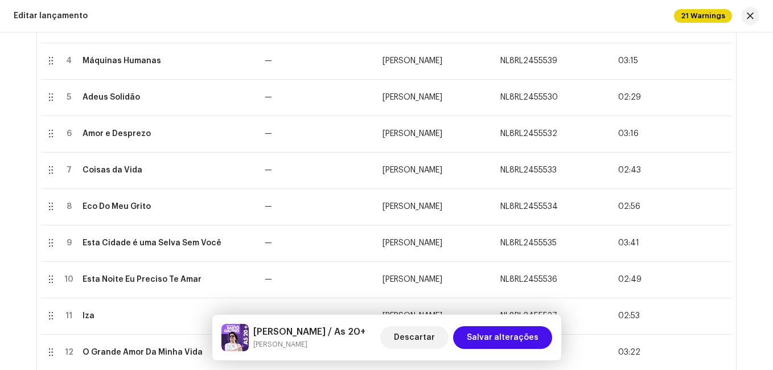
scroll to position [458, 0]
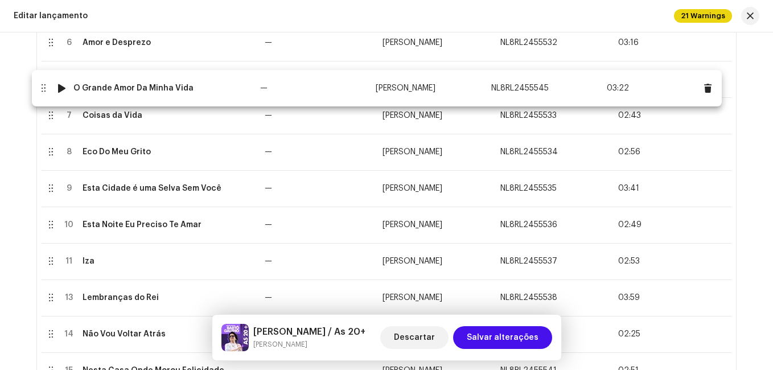
drag, startPoint x: 47, startPoint y: 263, endPoint x: 42, endPoint y: 86, distance: 177.2
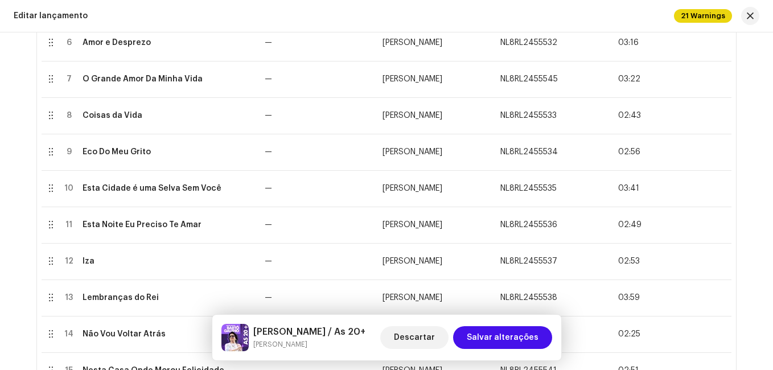
click at [0, 100] on html "[PERSON_NAME] Home Catálogo Transações Análise Recursos Ativos Lançamentos Faix…" at bounding box center [386, 185] width 773 height 370
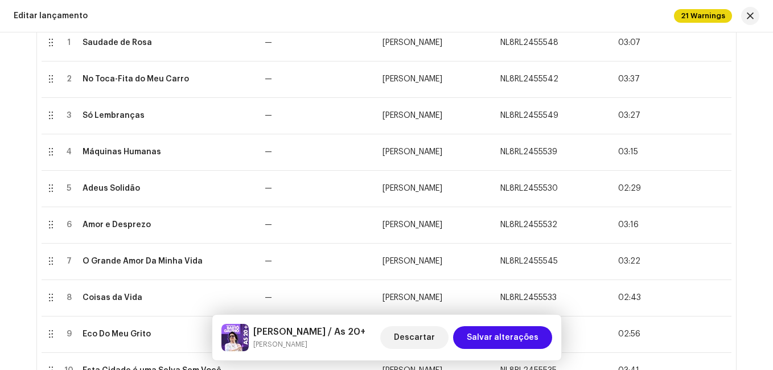
scroll to position [253, 0]
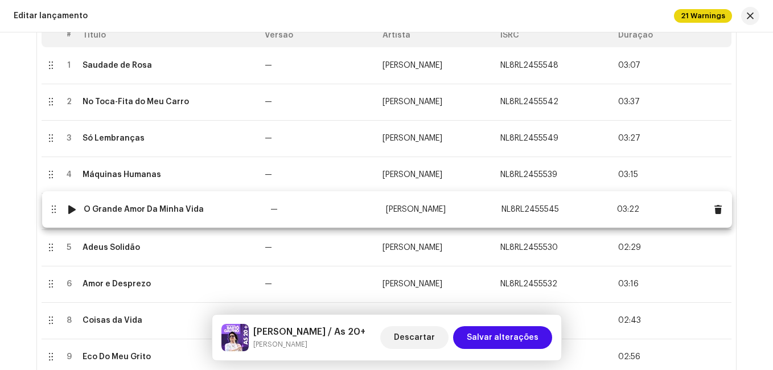
drag, startPoint x: 47, startPoint y: 289, endPoint x: 50, endPoint y: 214, distance: 74.6
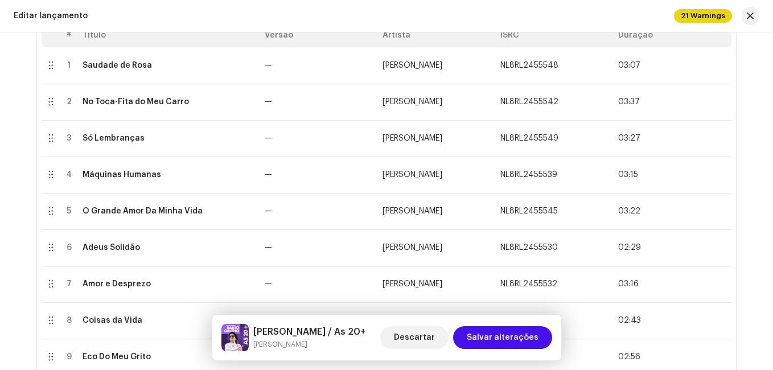
click at [9, 230] on div "Create a new release Preencha o seguinte para editar seu lançamento. 1 de 3 Sel…" at bounding box center [386, 201] width 773 height 338
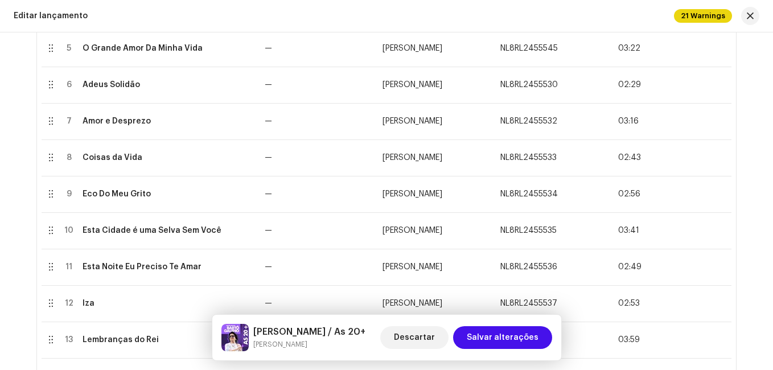
scroll to position [390, 0]
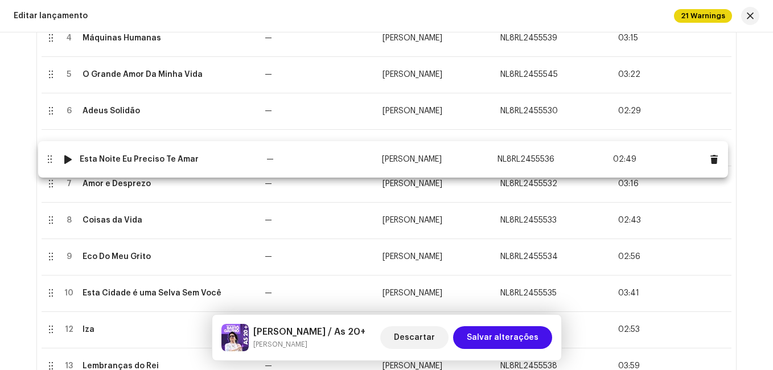
drag, startPoint x: 44, startPoint y: 294, endPoint x: 43, endPoint y: 161, distance: 133.8
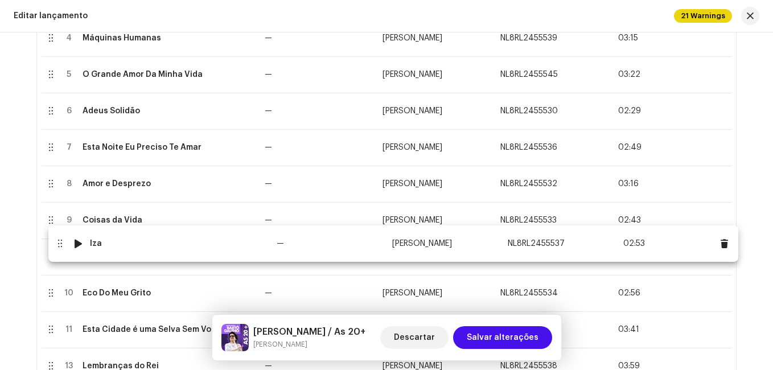
drag, startPoint x: 54, startPoint y: 331, endPoint x: 63, endPoint y: 243, distance: 88.2
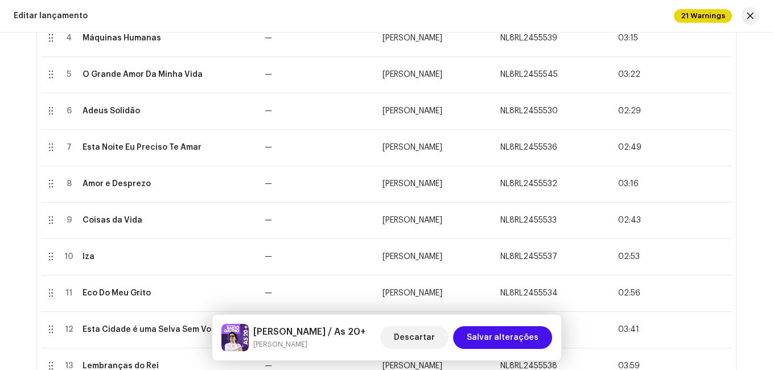
click at [10, 271] on div "Create a new release Preencha o seguinte para editar seu lançamento. 1 de 3 Sel…" at bounding box center [386, 201] width 773 height 338
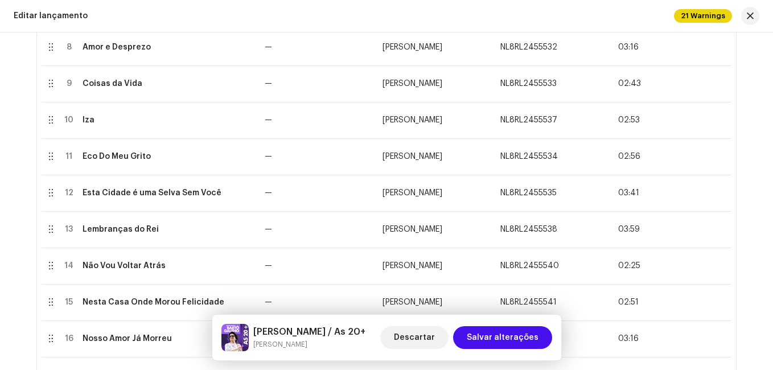
scroll to position [549, 0]
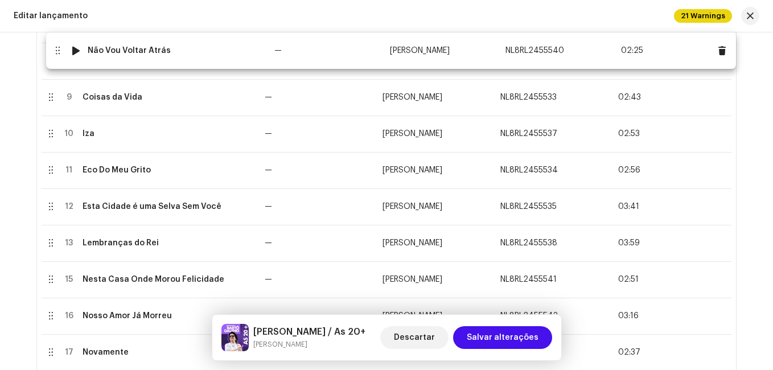
drag, startPoint x: 46, startPoint y: 243, endPoint x: 53, endPoint y: 51, distance: 192.6
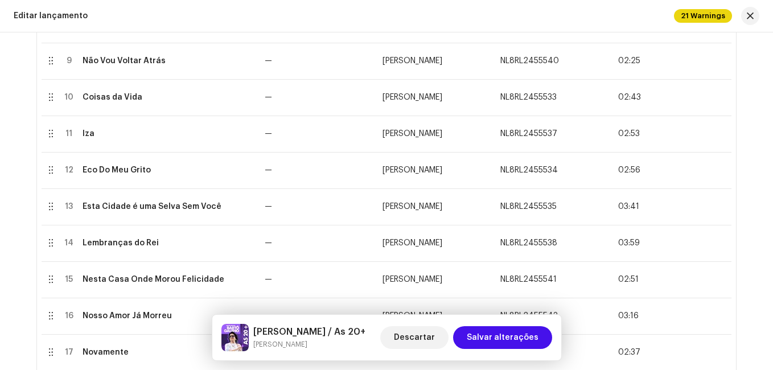
click at [7, 121] on div "Create a new release Preencha o seguinte para editar seu lançamento. 1 de 3 Sel…" at bounding box center [386, 201] width 773 height 338
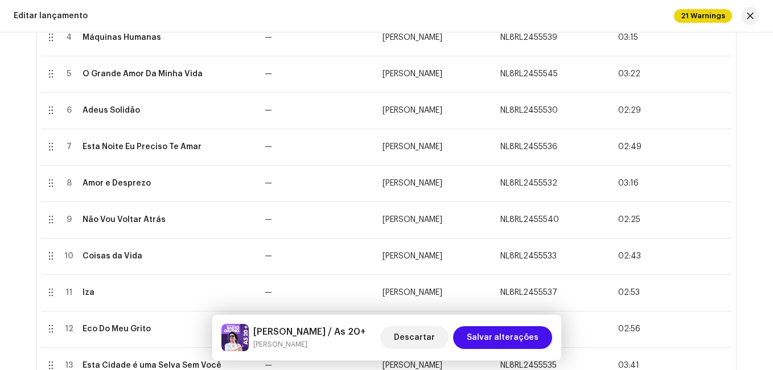
scroll to position [390, 0]
click at [1, 299] on div "Create a new release Preencha o seguinte para editar seu lançamento. 1 de 3 Sel…" at bounding box center [386, 201] width 773 height 338
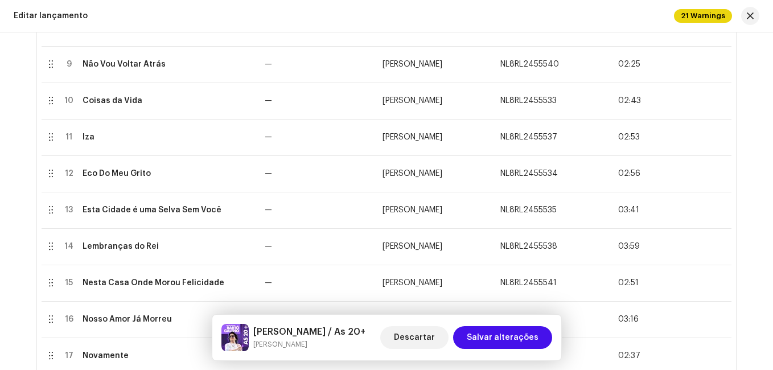
scroll to position [572, 0]
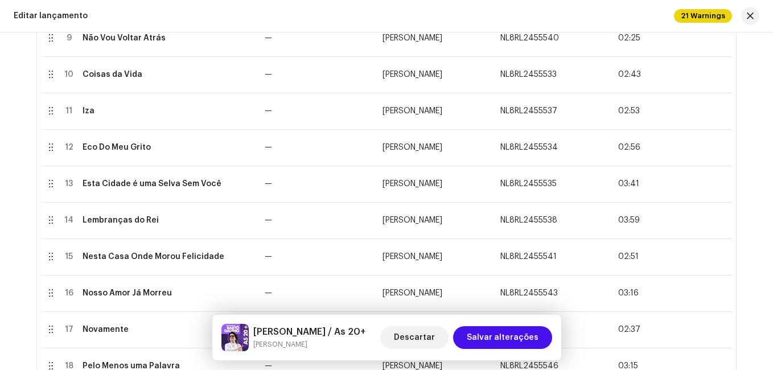
click at [1, 208] on div "Create a new release Preencha o seguinte para editar seu lançamento. 1 de 3 Sel…" at bounding box center [386, 201] width 773 height 338
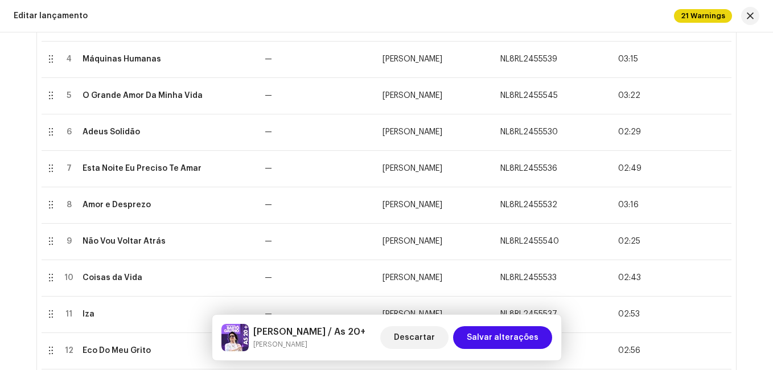
scroll to position [367, 0]
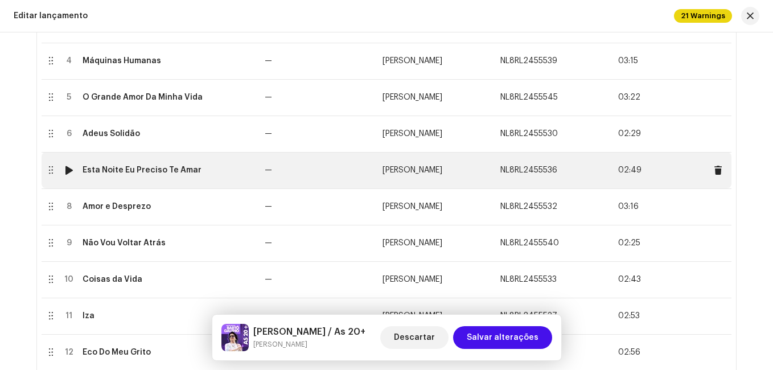
click at [46, 174] on td at bounding box center [51, 170] width 18 height 36
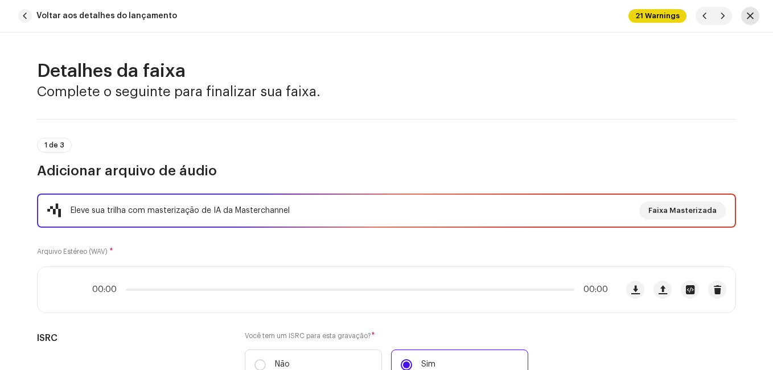
click at [745, 19] on button "button" at bounding box center [750, 16] width 18 height 18
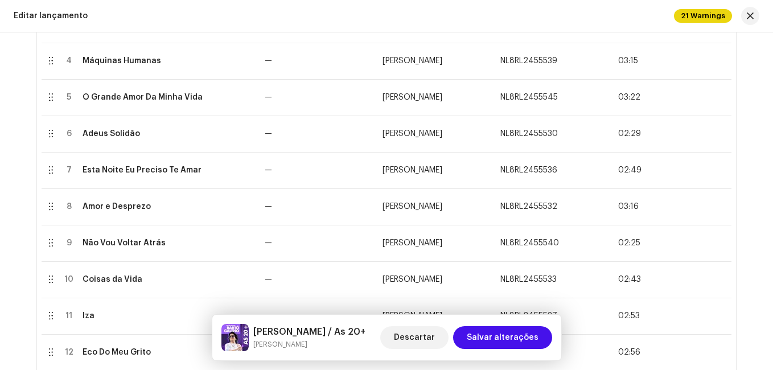
click at [0, 229] on html "[PERSON_NAME] Home Catálogo Transações Análise Recursos Ativos Lançamentos Faix…" at bounding box center [386, 185] width 773 height 370
click at [0, 192] on html "[PERSON_NAME] Home Catálogo Transações Análise Recursos Ativos Lançamentos Faix…" at bounding box center [386, 185] width 773 height 370
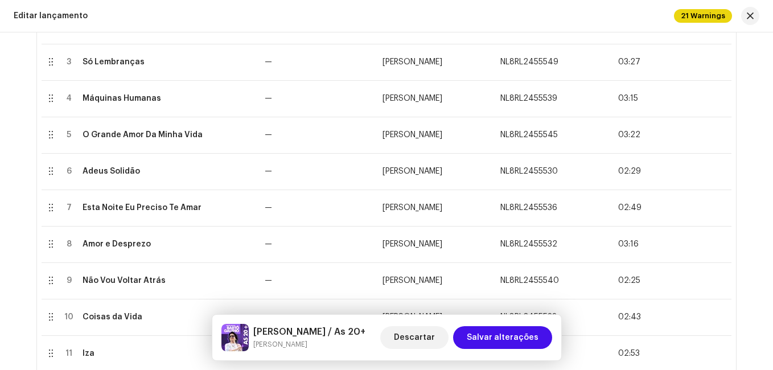
scroll to position [322, 0]
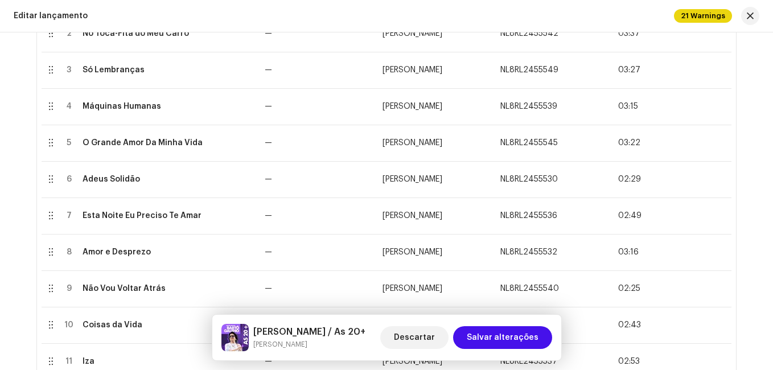
click at [9, 266] on div "Create a new release Preencha o seguinte para editar seu lançamento. 1 de 3 Sel…" at bounding box center [386, 201] width 773 height 338
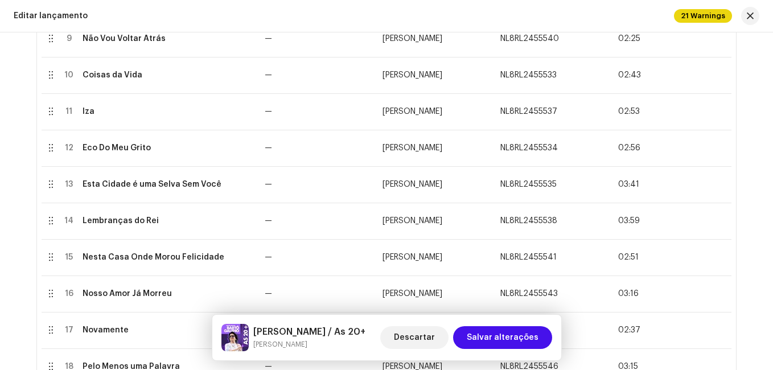
scroll to position [572, 0]
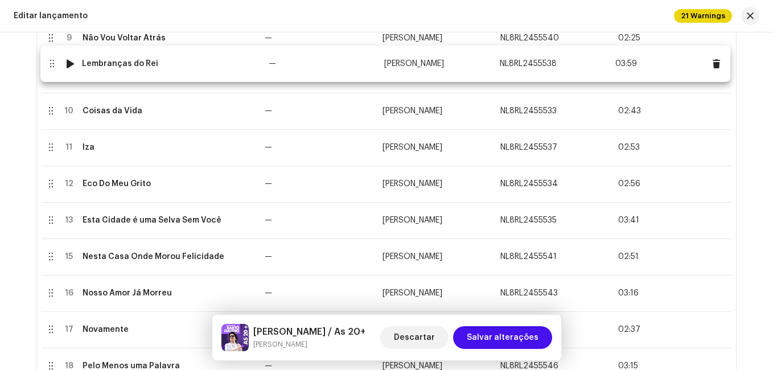
drag, startPoint x: 45, startPoint y: 227, endPoint x: 46, endPoint y: 67, distance: 160.0
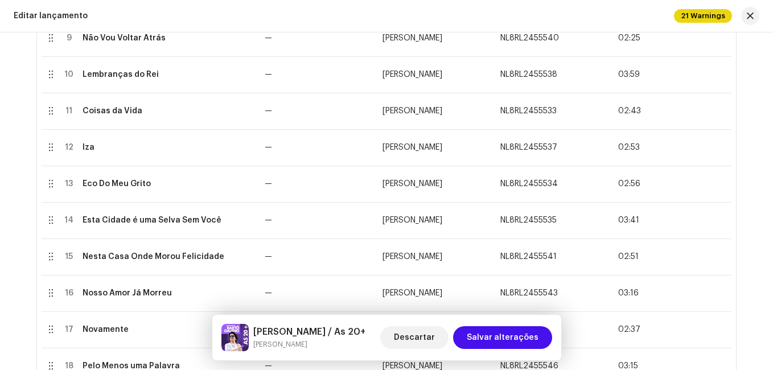
click at [1, 93] on div "Create a new release Preencha o seguinte para editar seu lançamento. 1 de 3 Sel…" at bounding box center [386, 201] width 773 height 338
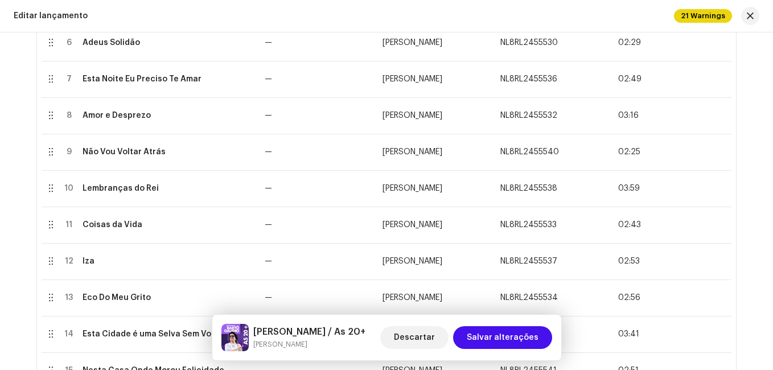
scroll to position [436, 0]
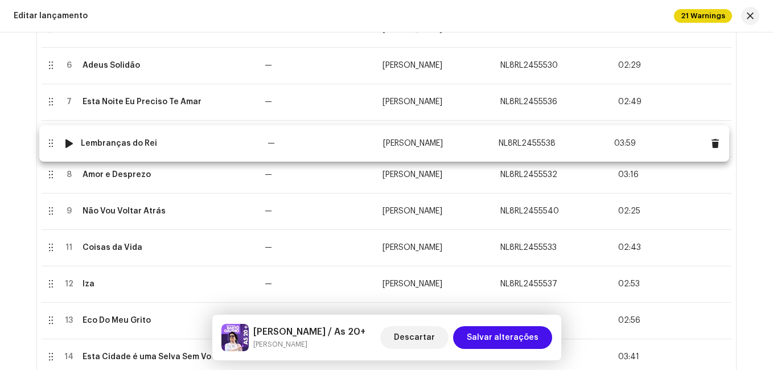
drag, startPoint x: 44, startPoint y: 209, endPoint x: 44, endPoint y: 141, distance: 67.8
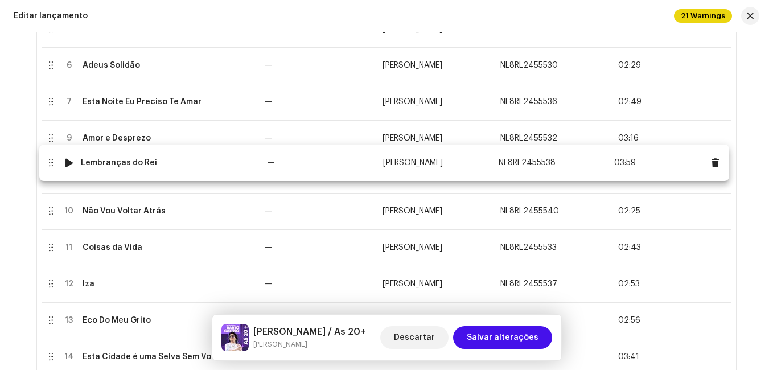
drag, startPoint x: 48, startPoint y: 141, endPoint x: 48, endPoint y: 166, distance: 24.5
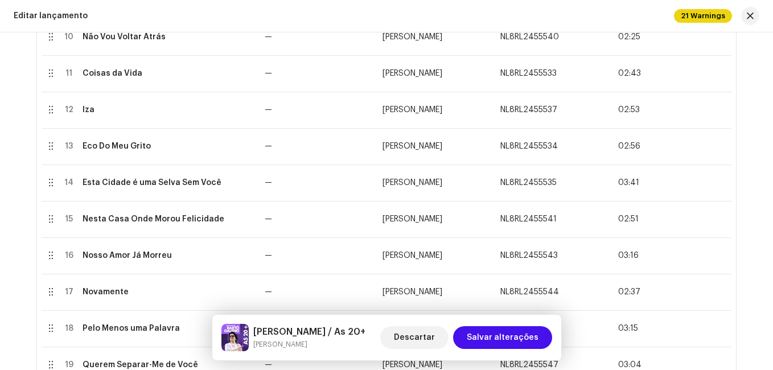
scroll to position [618, 0]
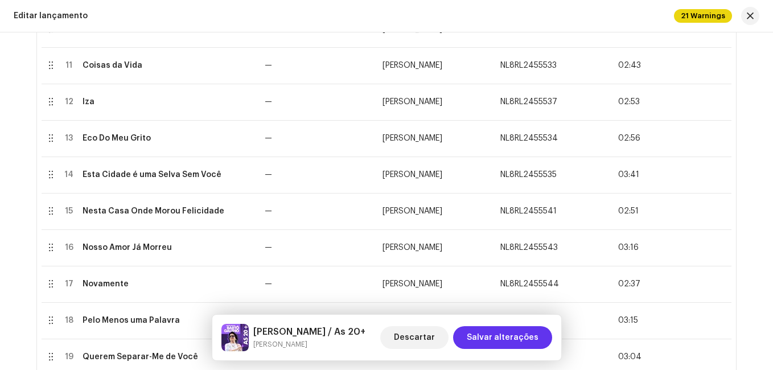
click at [520, 340] on span "Salvar alterações" at bounding box center [503, 337] width 72 height 23
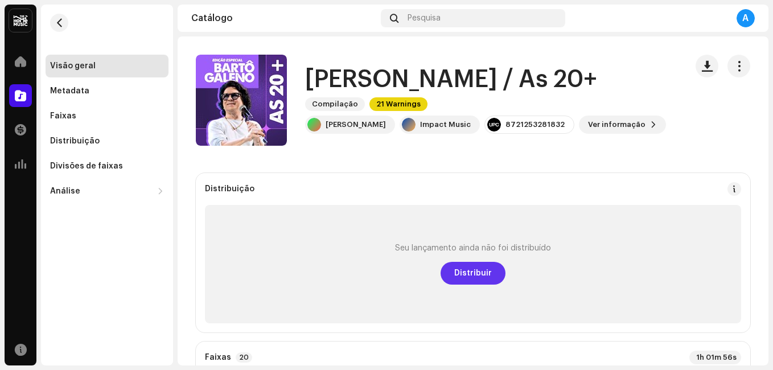
click at [485, 279] on span "Distribuir" at bounding box center [473, 273] width 38 height 23
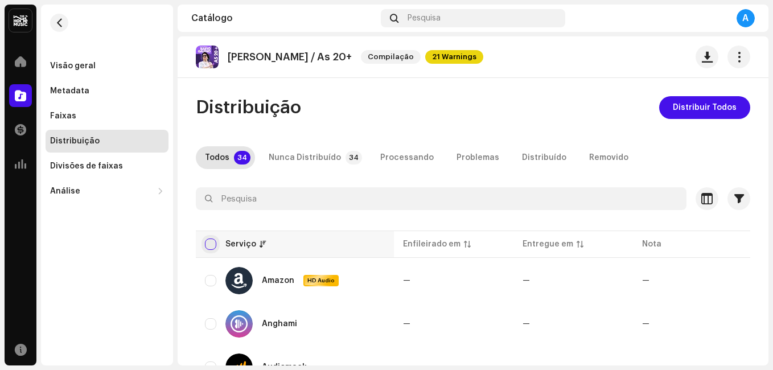
click at [211, 241] on input "checkbox" at bounding box center [210, 244] width 11 height 11
checkbox input "true"
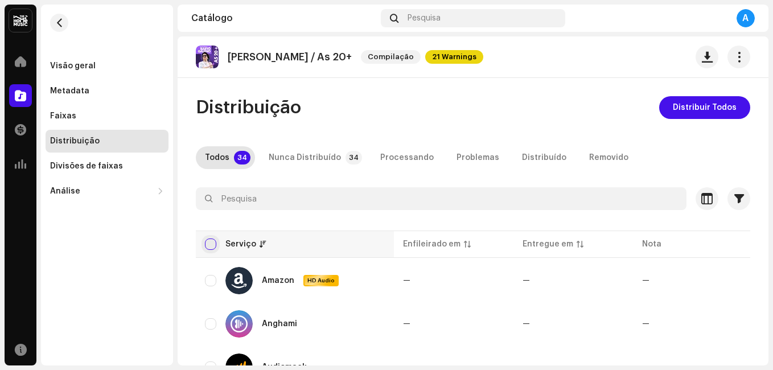
checkbox input "true"
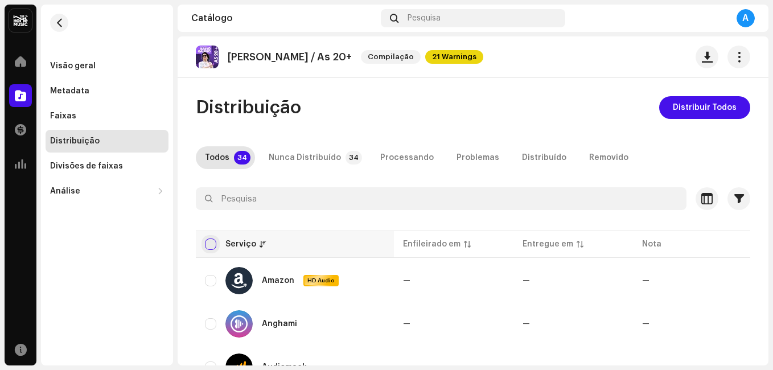
checkbox input "true"
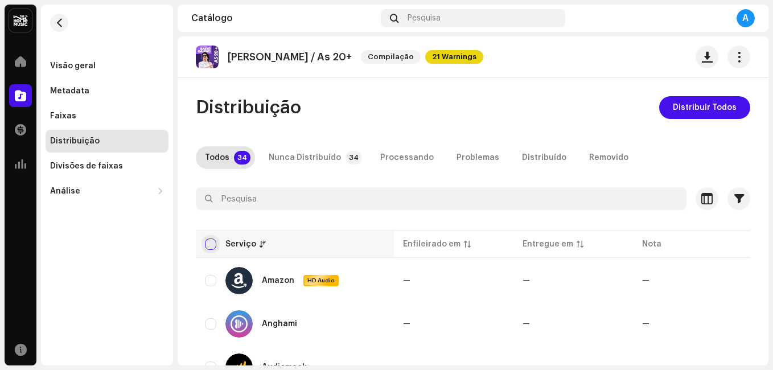
checkbox input "true"
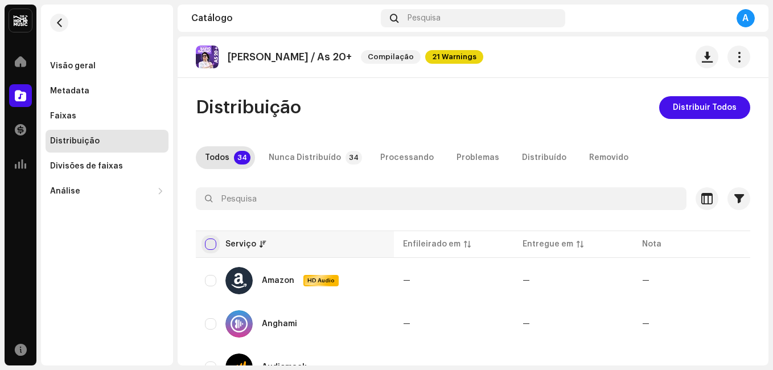
checkbox input "true"
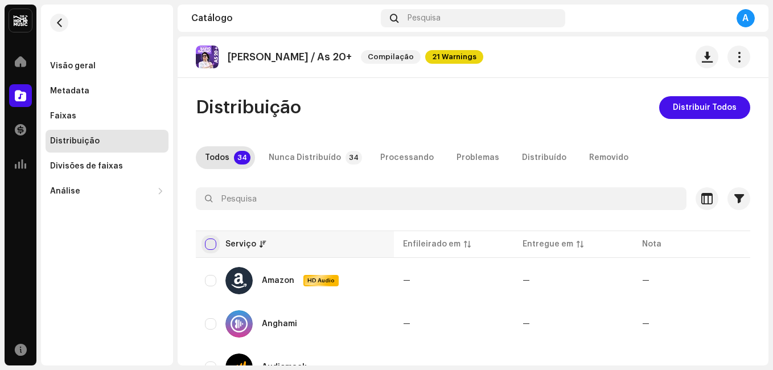
checkbox input "true"
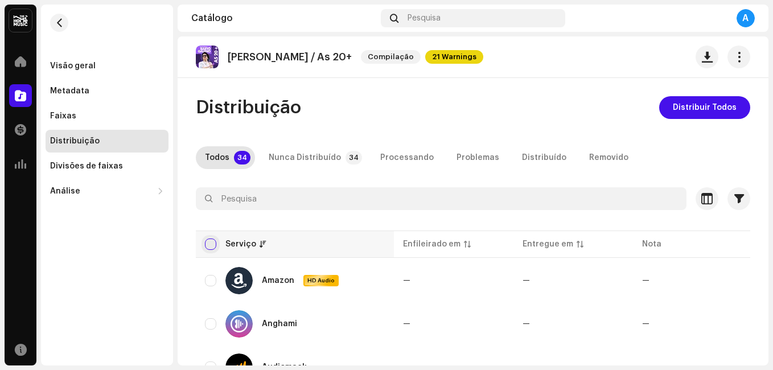
checkbox input "true"
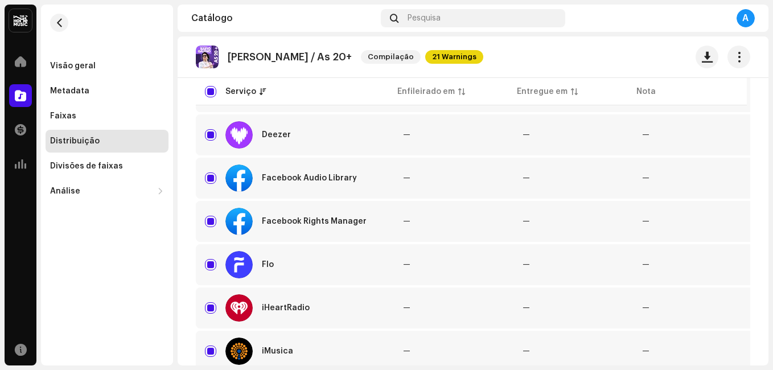
scroll to position [410, 0]
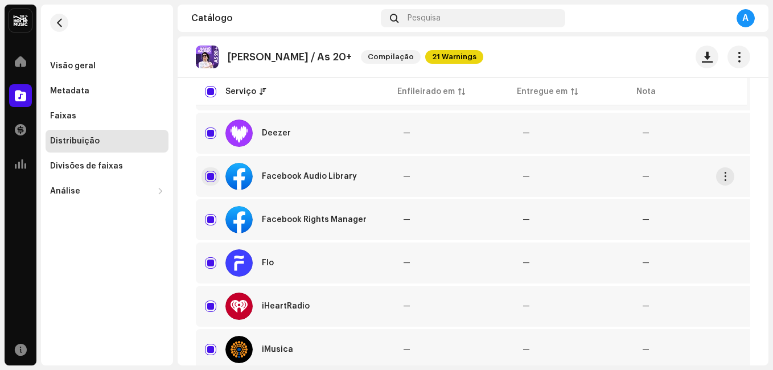
click at [211, 180] on input "Row Selected" at bounding box center [210, 176] width 11 height 11
checkbox input "false"
click at [209, 218] on input "Row Selected" at bounding box center [210, 219] width 11 height 11
checkbox input "false"
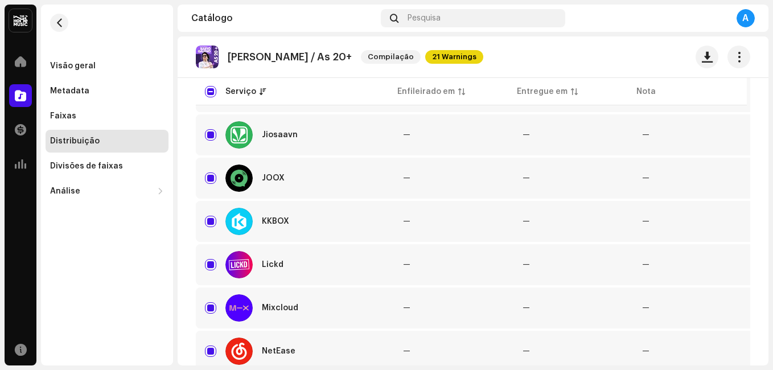
scroll to position [729, 0]
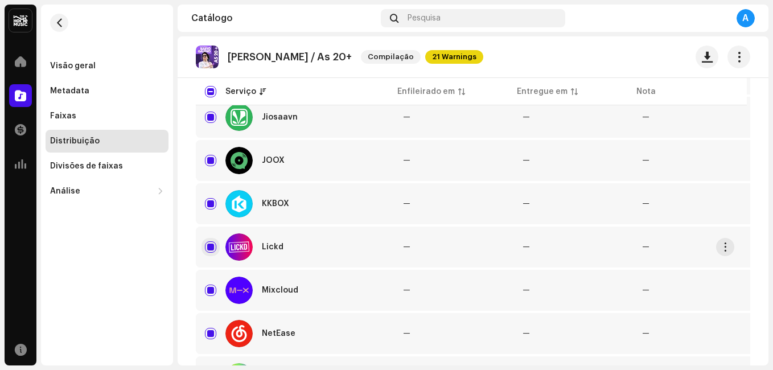
click at [211, 245] on input "Row Selected" at bounding box center [210, 246] width 11 height 11
checkbox input "false"
click at [189, 252] on div "Distribuição Distribuir Todos Todos 34 Nunca Distribuído 34 Processando Problem…" at bounding box center [473, 199] width 591 height 1665
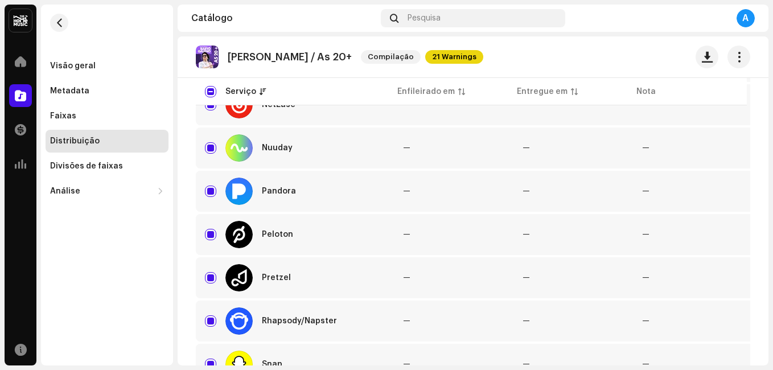
scroll to position [1002, 0]
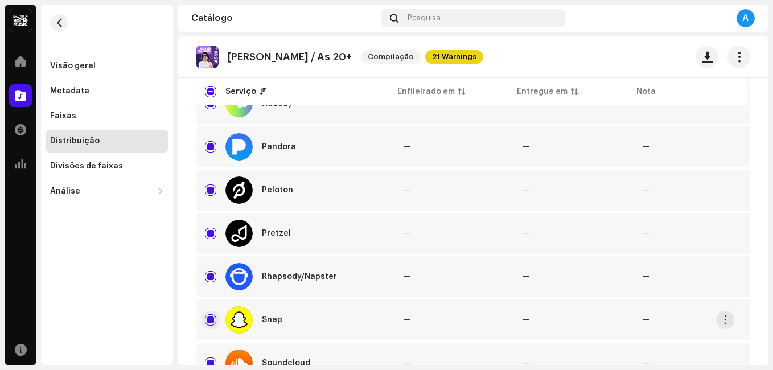
click at [208, 315] on input "Row Selected" at bounding box center [210, 319] width 11 height 11
checkbox input "false"
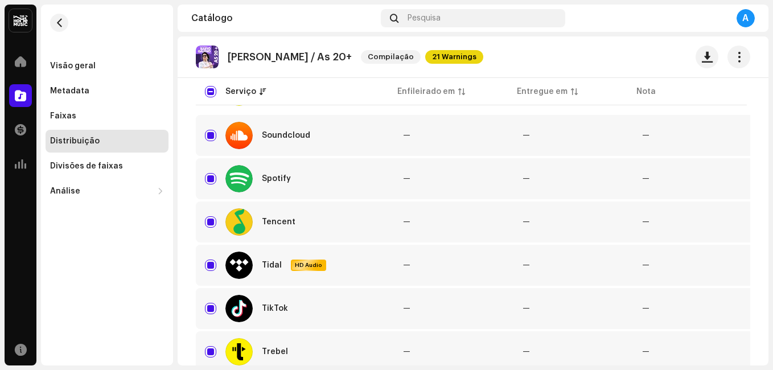
scroll to position [1253, 0]
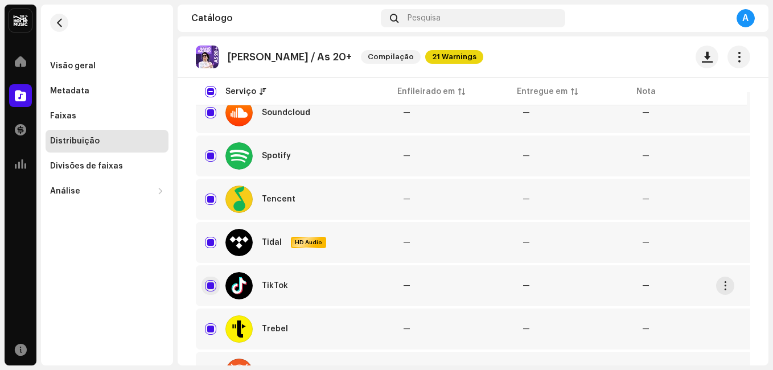
click at [208, 290] on input "Row Selected" at bounding box center [210, 285] width 11 height 11
checkbox input "false"
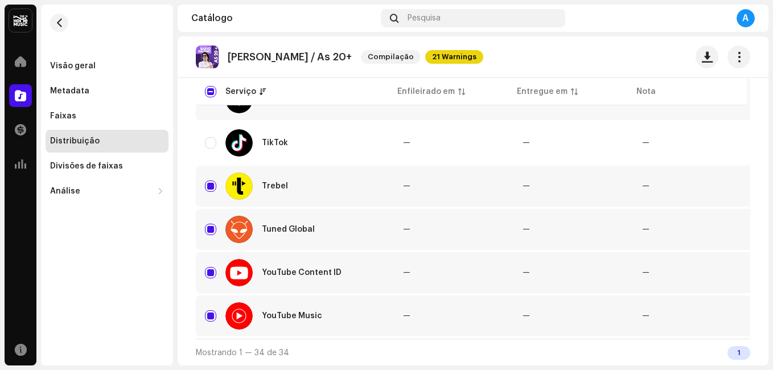
scroll to position [1401, 0]
click at [208, 271] on input "Row Selected" at bounding box center [210, 271] width 11 height 11
checkbox input "false"
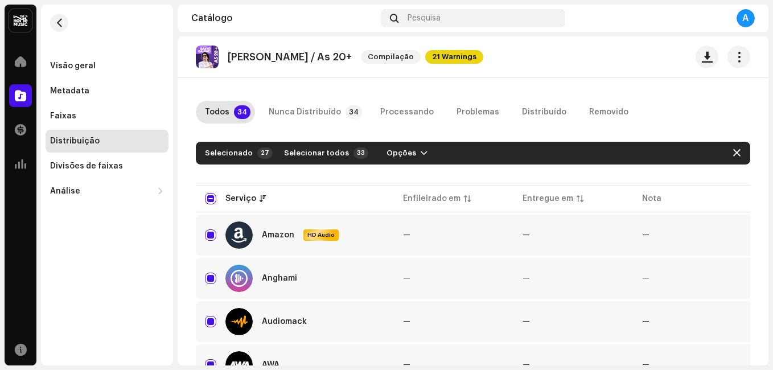
scroll to position [0, 0]
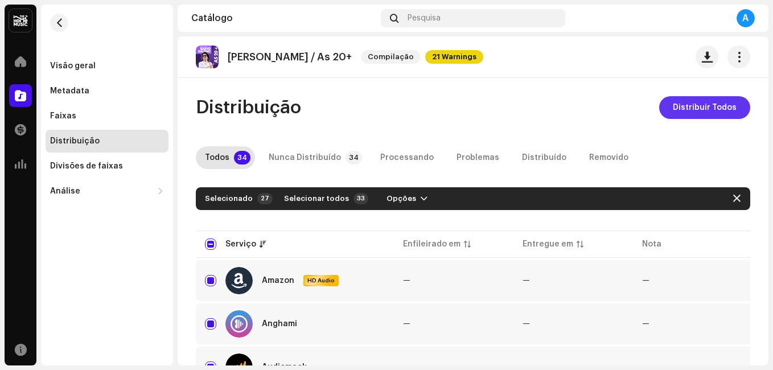
click at [724, 99] on span "Distribuir Todos" at bounding box center [705, 107] width 64 height 23
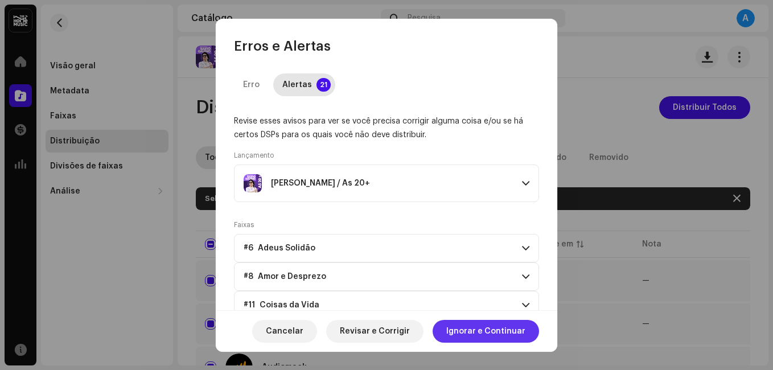
click at [459, 325] on span "Ignorar e Continuar" at bounding box center [485, 331] width 79 height 23
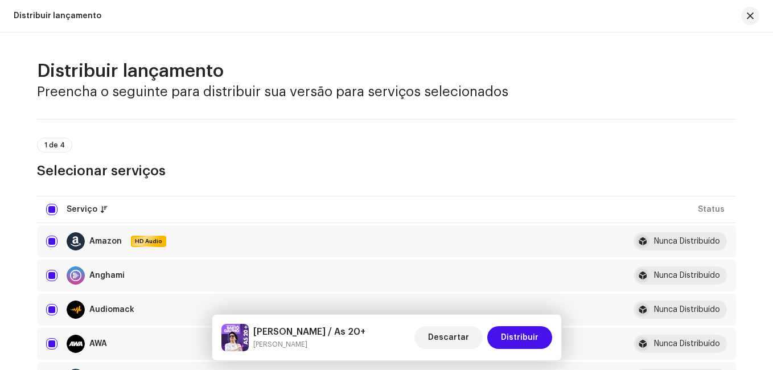
click at [0, 235] on html "[PERSON_NAME] Home Catálogo Transações Análise Recursos Visão geral Metadata Fa…" at bounding box center [386, 185] width 773 height 370
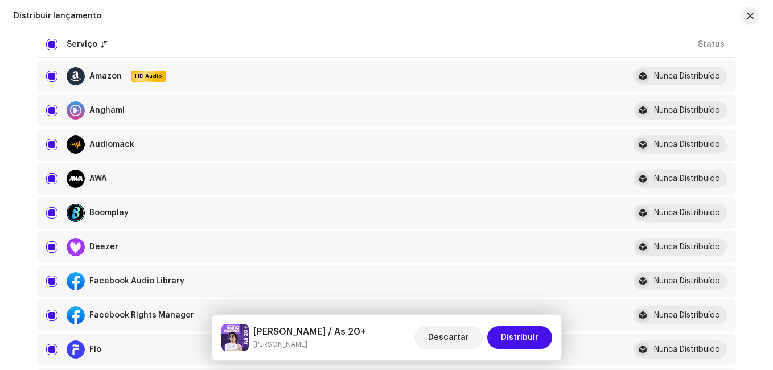
scroll to position [228, 0]
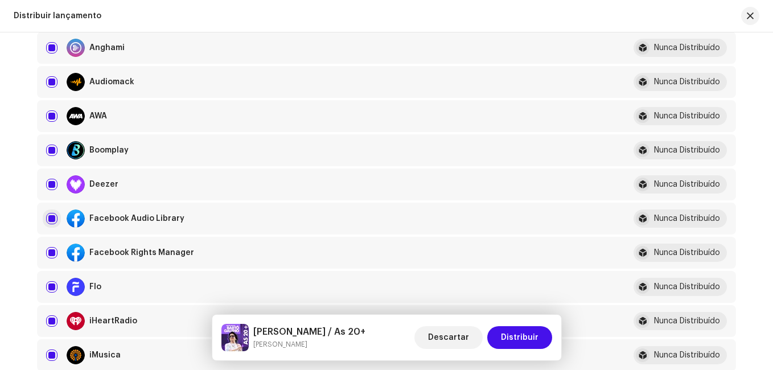
click at [47, 221] on input "checkbox" at bounding box center [51, 218] width 11 height 11
checkbox input "false"
click at [50, 249] on input "Row Selected" at bounding box center [51, 252] width 11 height 11
checkbox input "false"
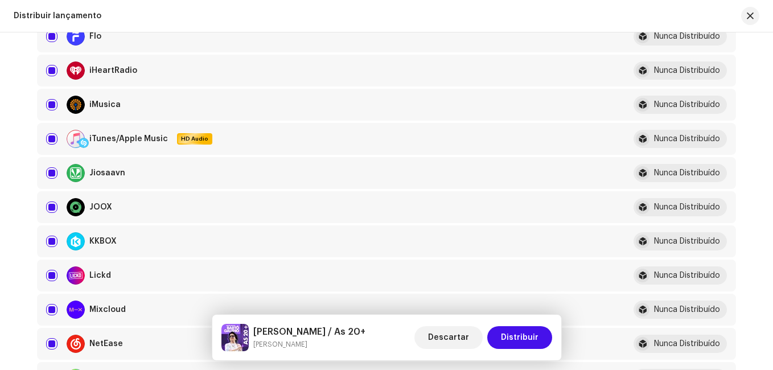
scroll to position [501, 0]
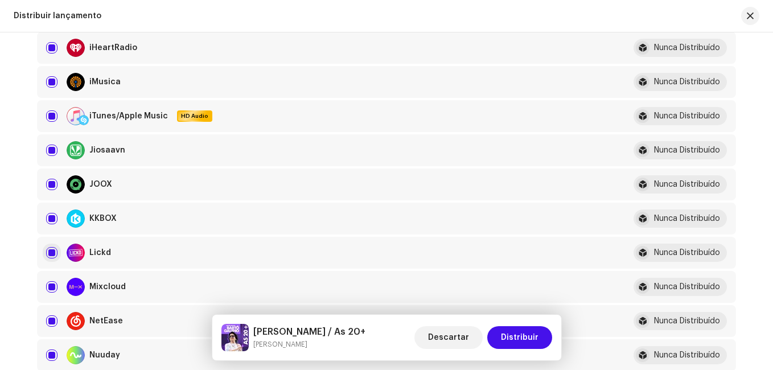
click at [48, 253] on input "Row Selected" at bounding box center [51, 252] width 11 height 11
checkbox input "false"
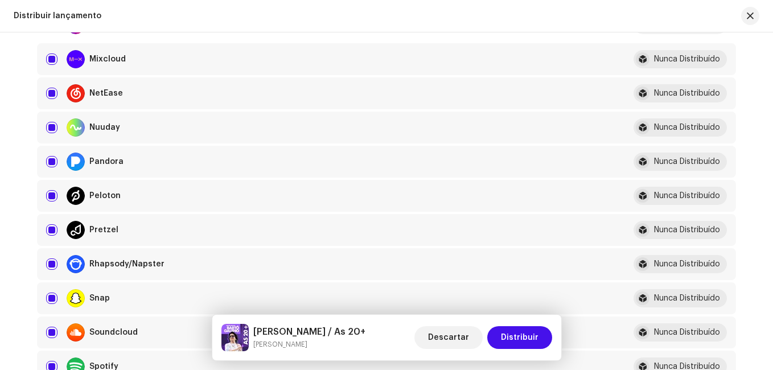
scroll to position [752, 0]
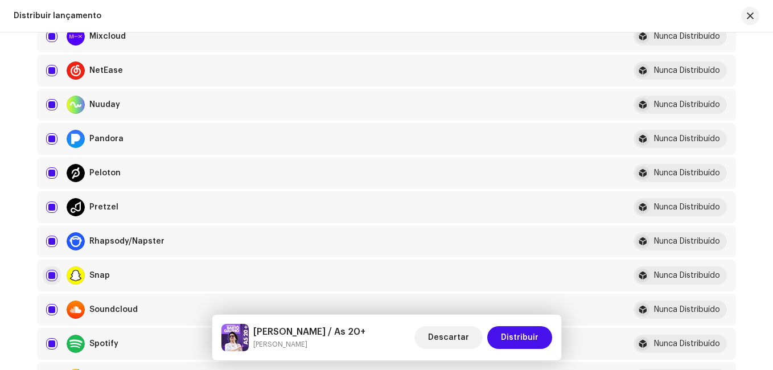
click at [47, 274] on input "Row Selected" at bounding box center [51, 275] width 11 height 11
checkbox input "false"
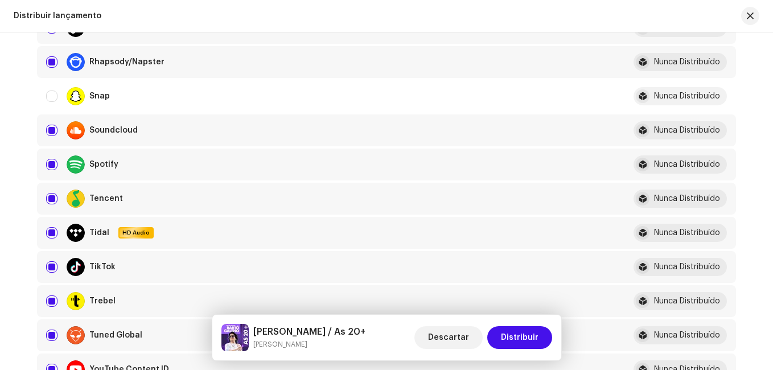
scroll to position [934, 0]
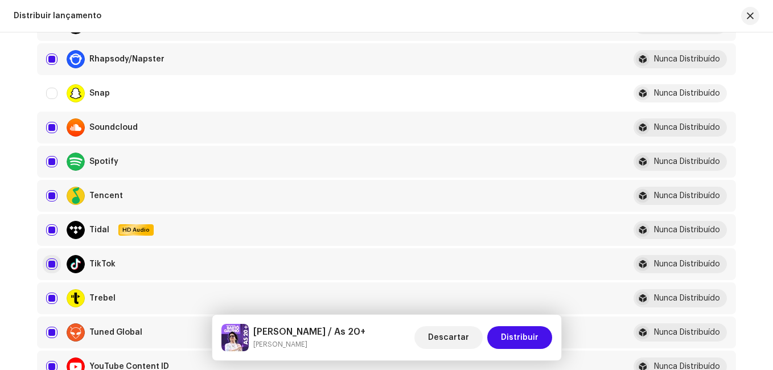
click at [46, 268] on input "Row Selected" at bounding box center [51, 263] width 11 height 11
checkbox input "false"
click at [50, 366] on input "Row Selected" at bounding box center [51, 366] width 11 height 11
checkbox input "false"
click at [500, 337] on button "Distribuir" at bounding box center [519, 337] width 65 height 23
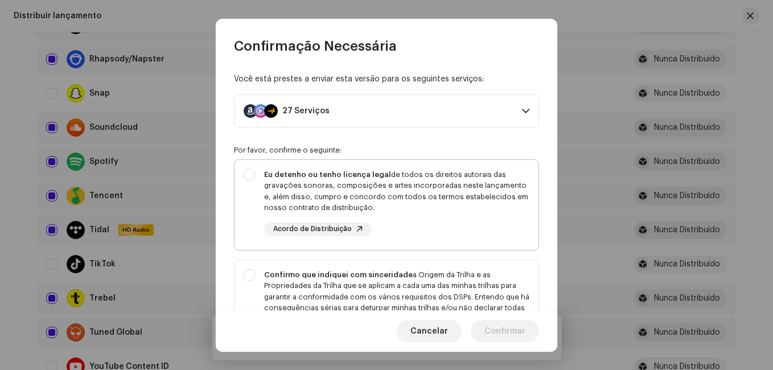
click at [322, 209] on div "Eu detenho ou tenho licença legal de todos os direitos autorais das gravações s…" at bounding box center [396, 191] width 265 height 44
checkbox input "true"
click at [306, 271] on strong "Confirmo que indiquei com sinceridade" at bounding box center [338, 274] width 149 height 7
checkbox input "true"
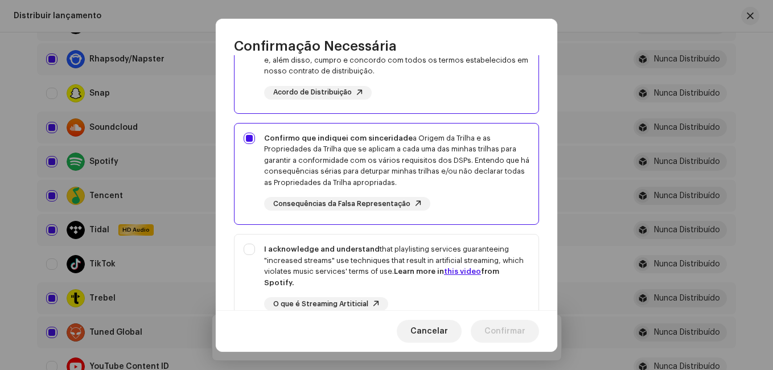
scroll to position [141, 0]
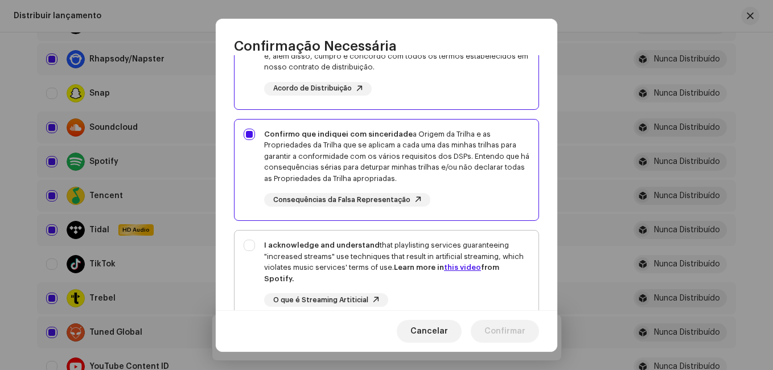
click at [434, 239] on div "I acknowledge and understand that playlisting services guaranteeing "increased …" at bounding box center [387, 283] width 304 height 104
checkbox input "true"
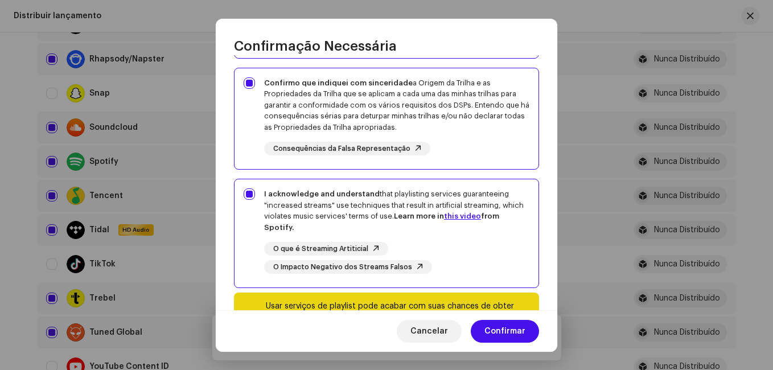
scroll to position [204, 0]
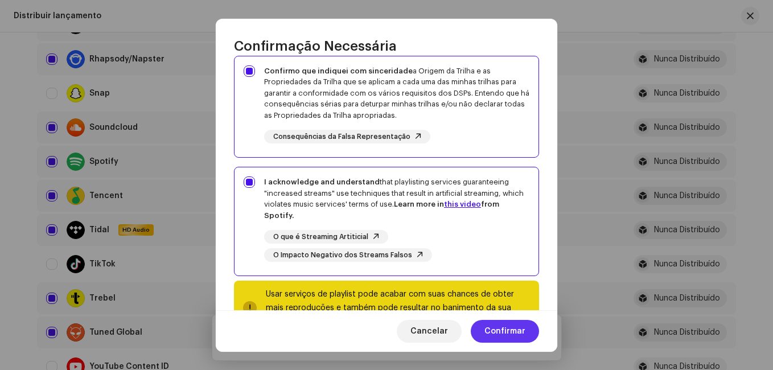
click at [506, 335] on span "Confirmar" at bounding box center [505, 331] width 41 height 23
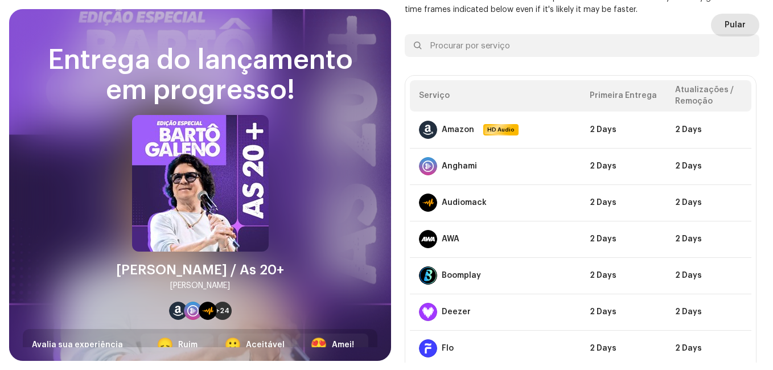
click at [740, 28] on span "Pular" at bounding box center [735, 25] width 21 height 23
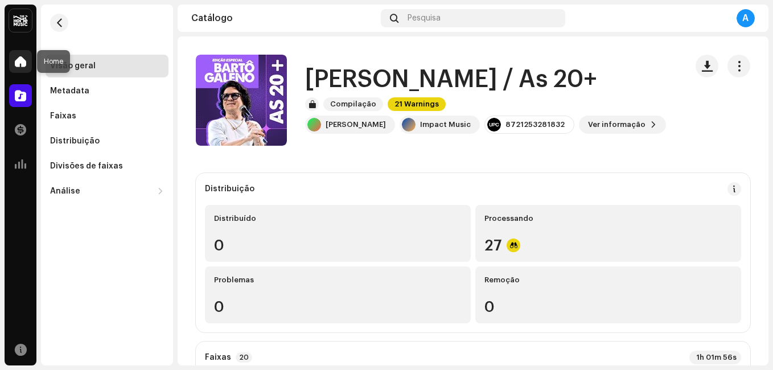
click at [20, 61] on span at bounding box center [20, 61] width 11 height 9
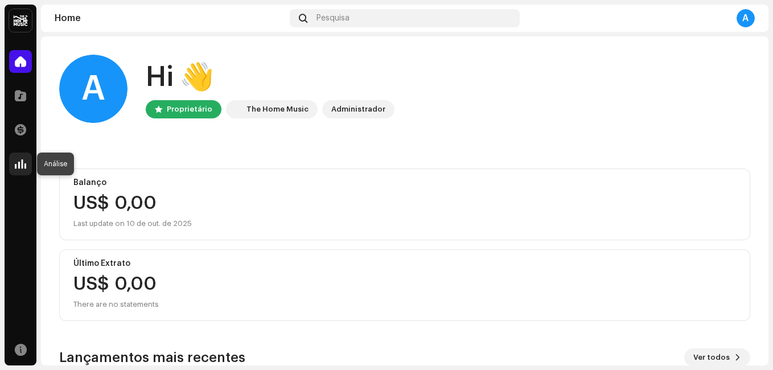
click at [19, 158] on div at bounding box center [20, 164] width 23 height 23
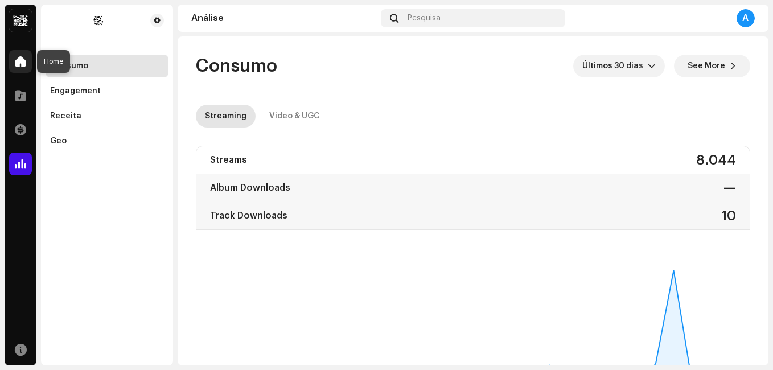
click at [13, 65] on div at bounding box center [20, 61] width 23 height 23
